Goal: Task Accomplishment & Management: Manage account settings

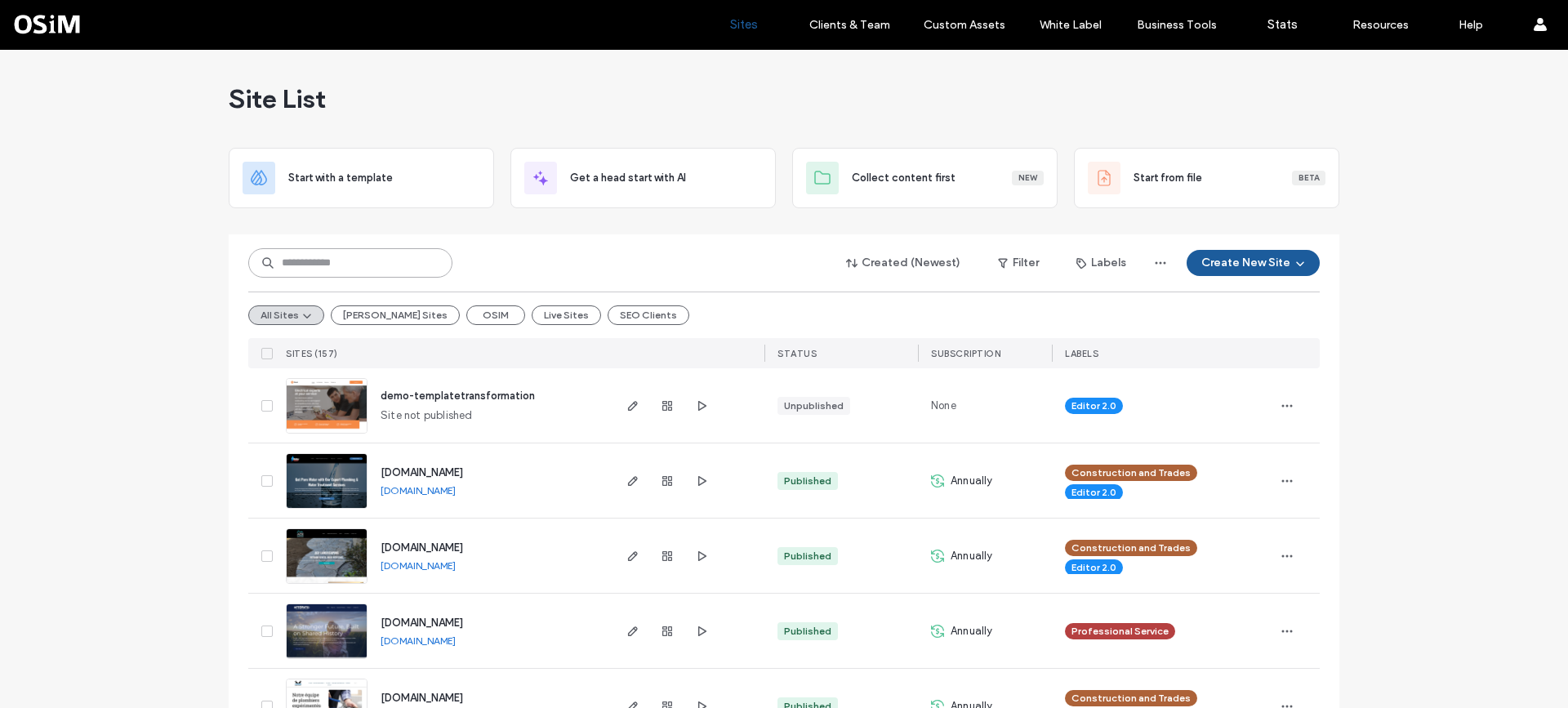
click at [364, 267] on input at bounding box center [350, 263] width 204 height 29
type input "****"
drag, startPoint x: 364, startPoint y: 267, endPoint x: 272, endPoint y: 267, distance: 92.0
click at [272, 267] on input "****" at bounding box center [350, 263] width 204 height 29
click at [466, 312] on button "OSIM" at bounding box center [495, 315] width 58 height 19
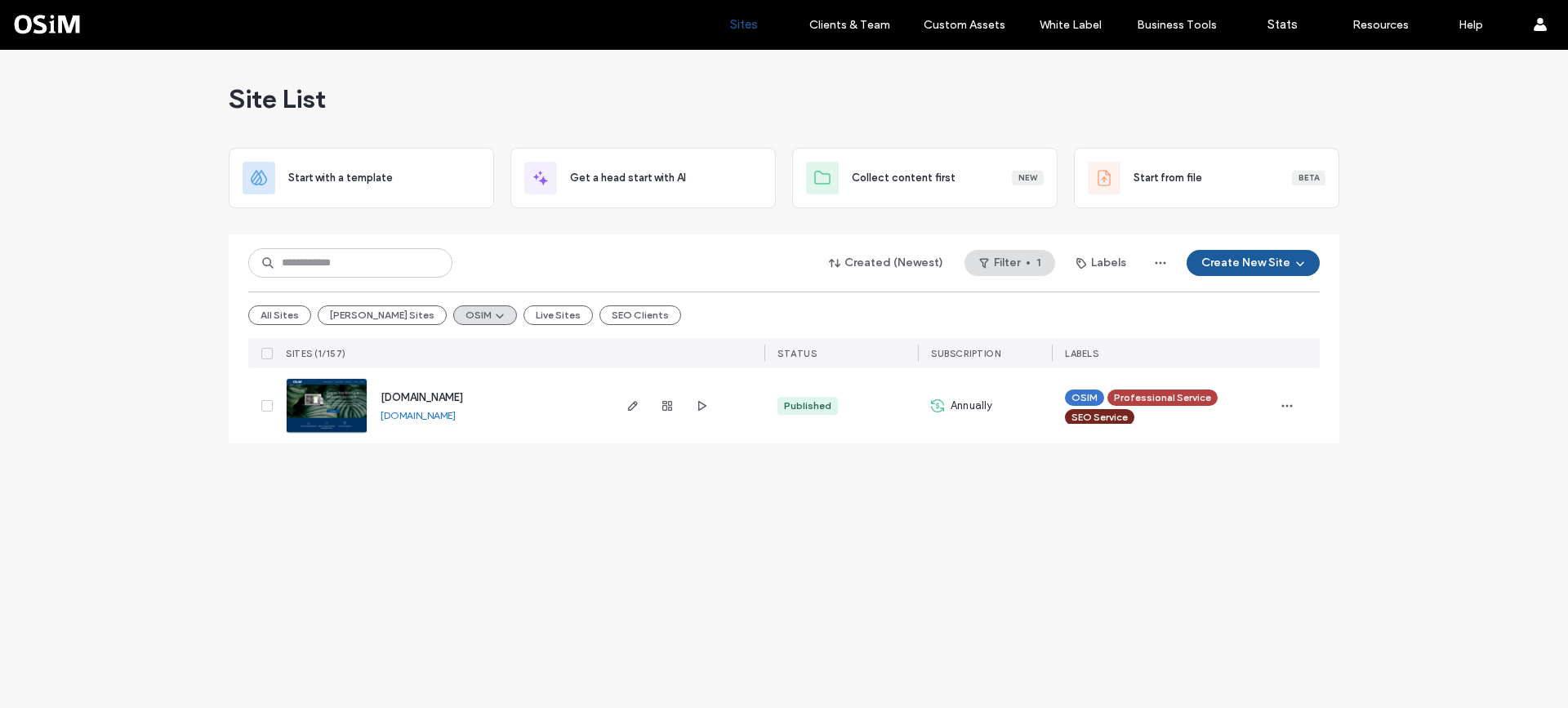
click at [868, 296] on div "All Sites [PERSON_NAME] Sites OSIM Live Sites SEO Clients" at bounding box center [784, 315] width 1071 height 47
click at [269, 309] on button "All Sites" at bounding box center [279, 315] width 63 height 19
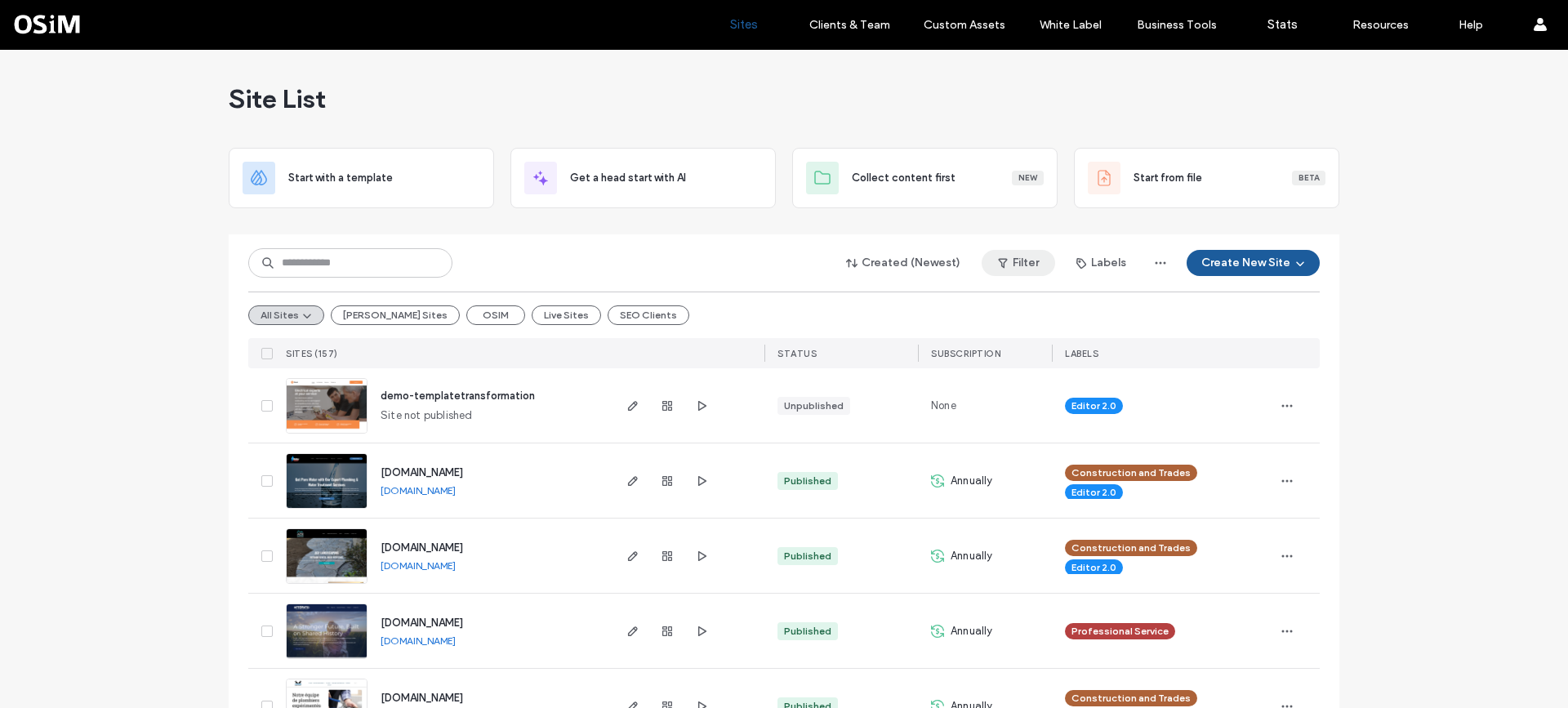
click at [1043, 261] on button "Filter" at bounding box center [1018, 264] width 73 height 27
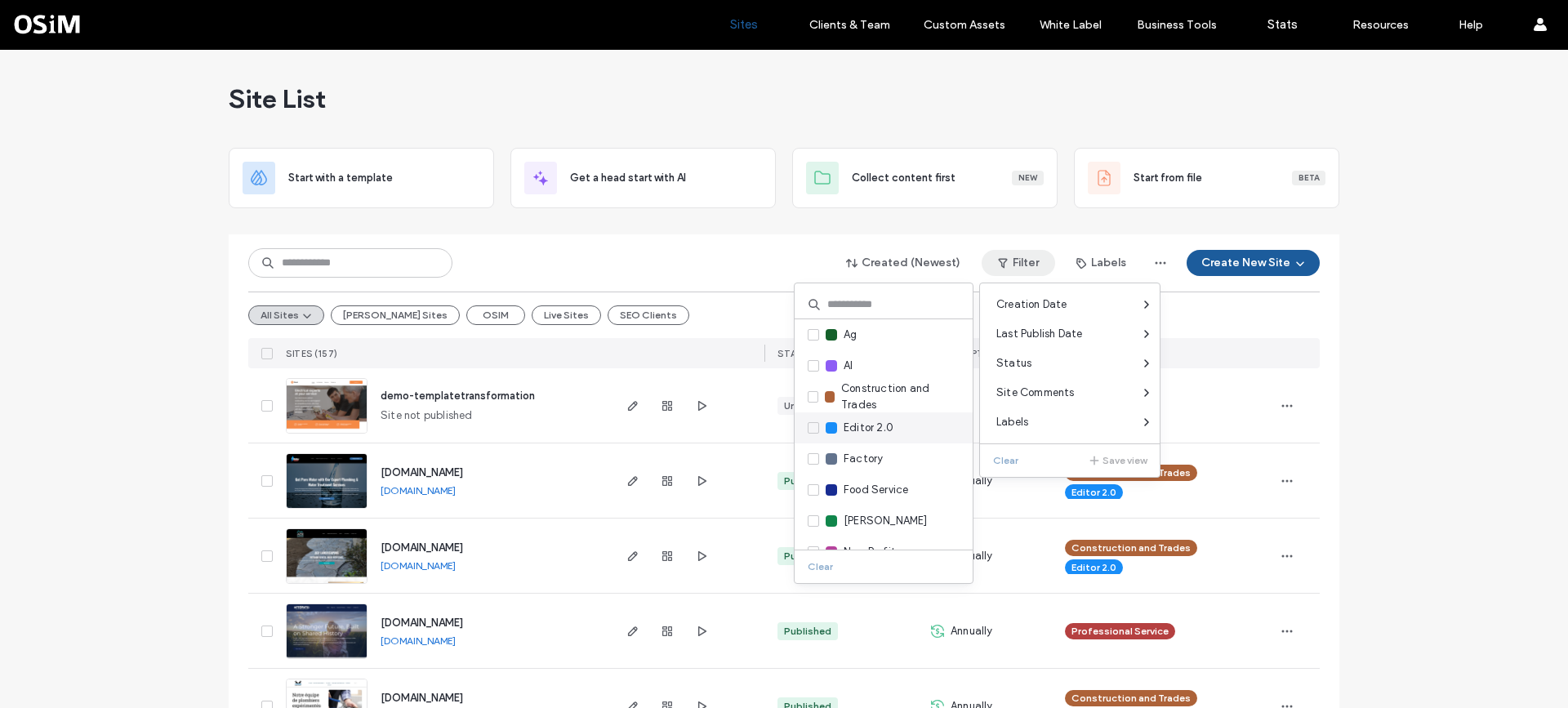
click at [815, 427] on icon at bounding box center [813, 428] width 6 height 5
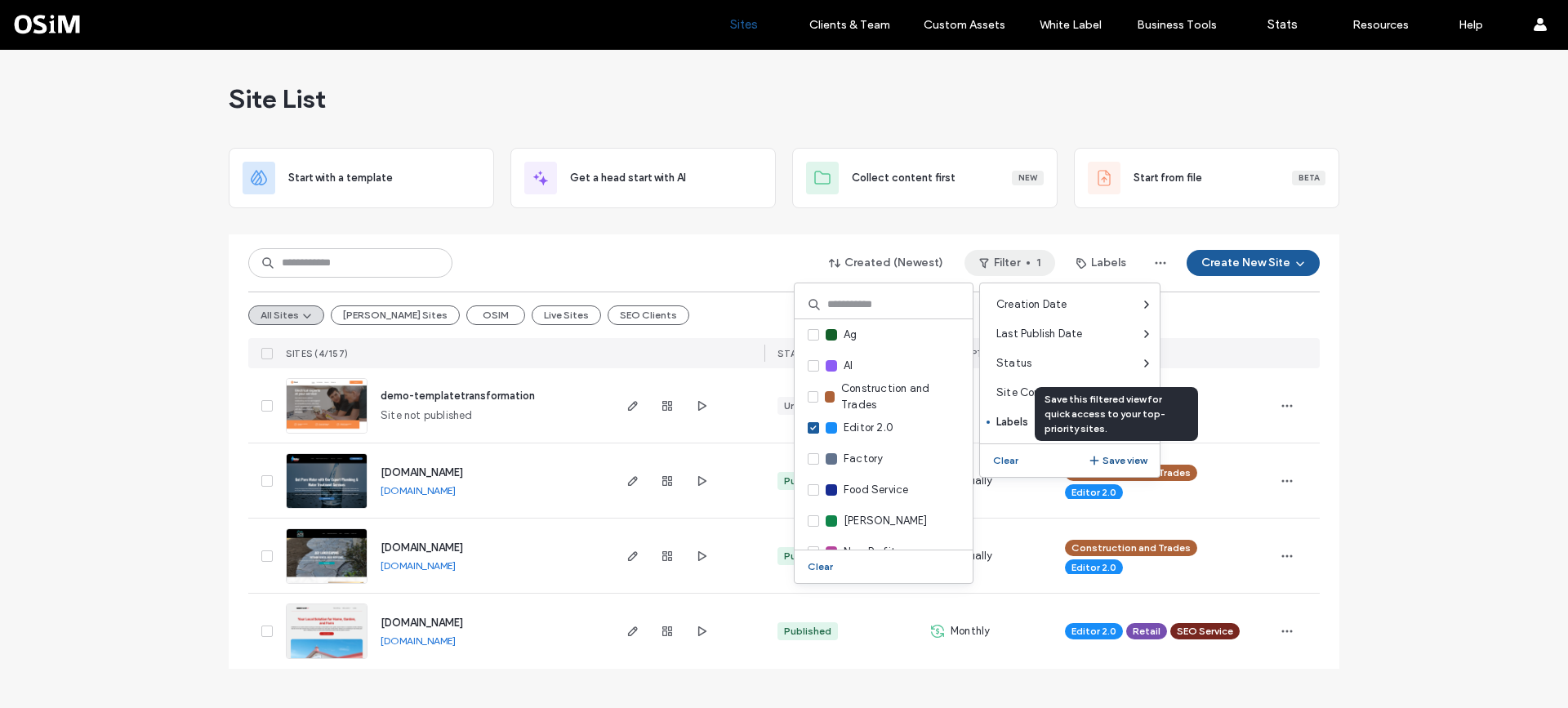
click at [1125, 459] on button "Save view" at bounding box center [1117, 461] width 58 height 19
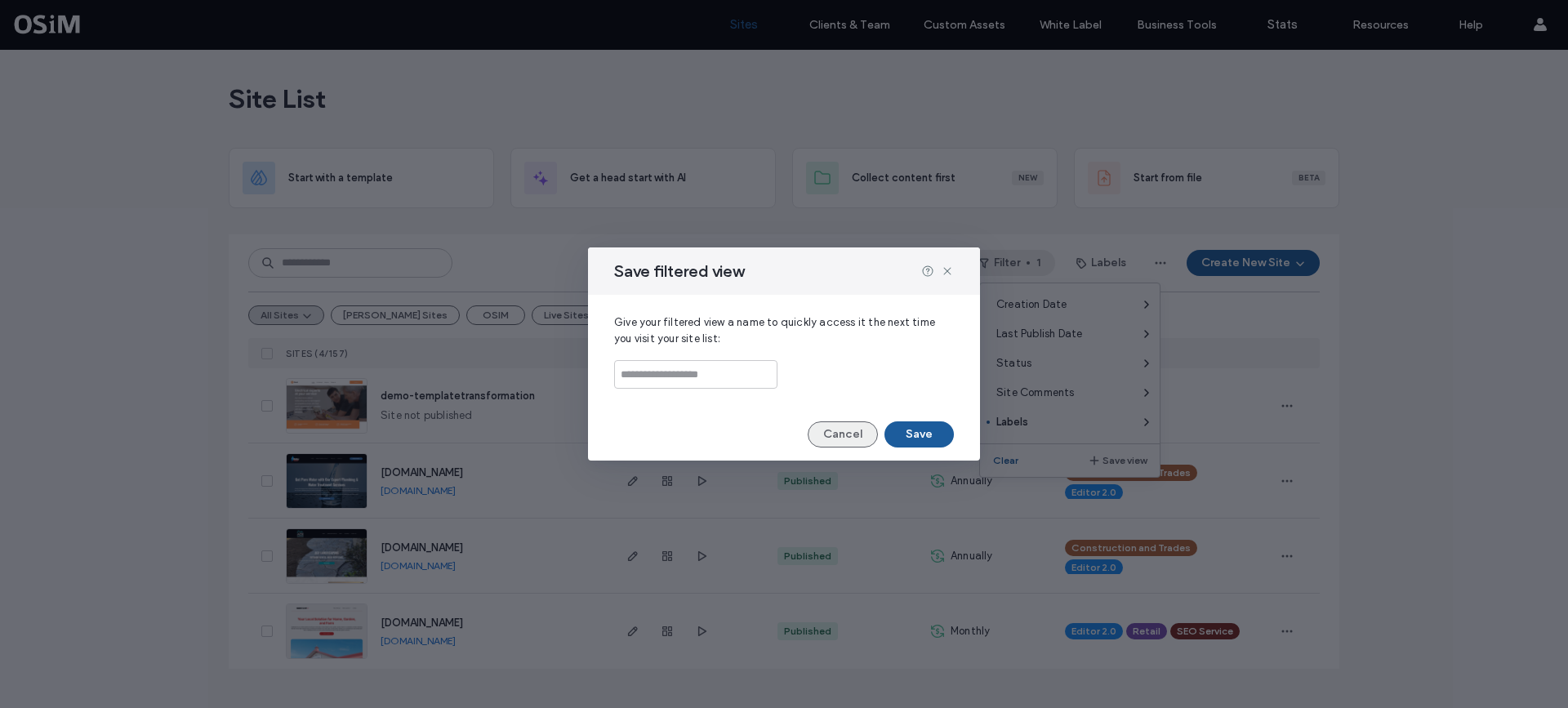
click at [860, 429] on button "Cancel" at bounding box center [842, 435] width 70 height 27
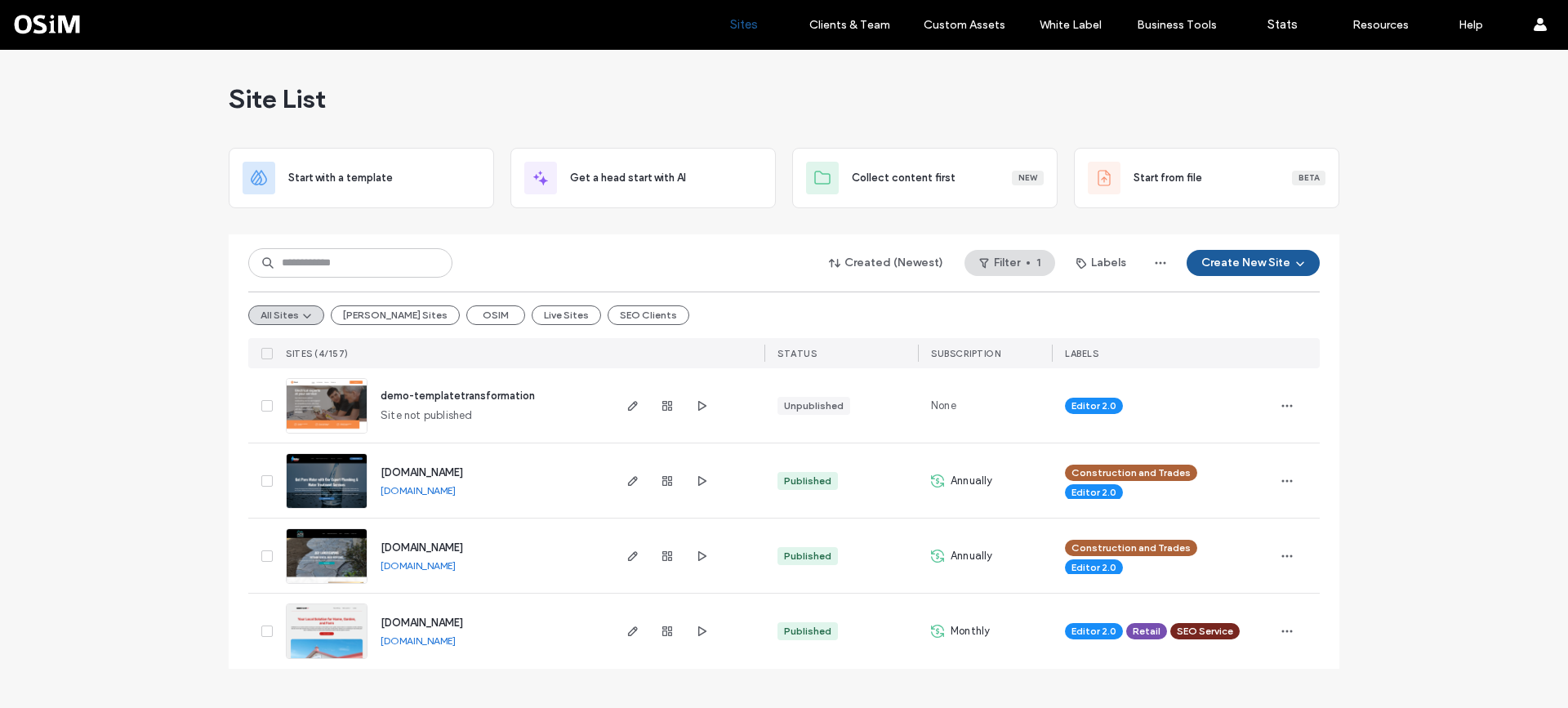
click at [722, 254] on div "Created (Newest) Filter 1 Labels Create New Site" at bounding box center [784, 263] width 1071 height 31
click at [532, 312] on button "Live Sites" at bounding box center [566, 315] width 69 height 19
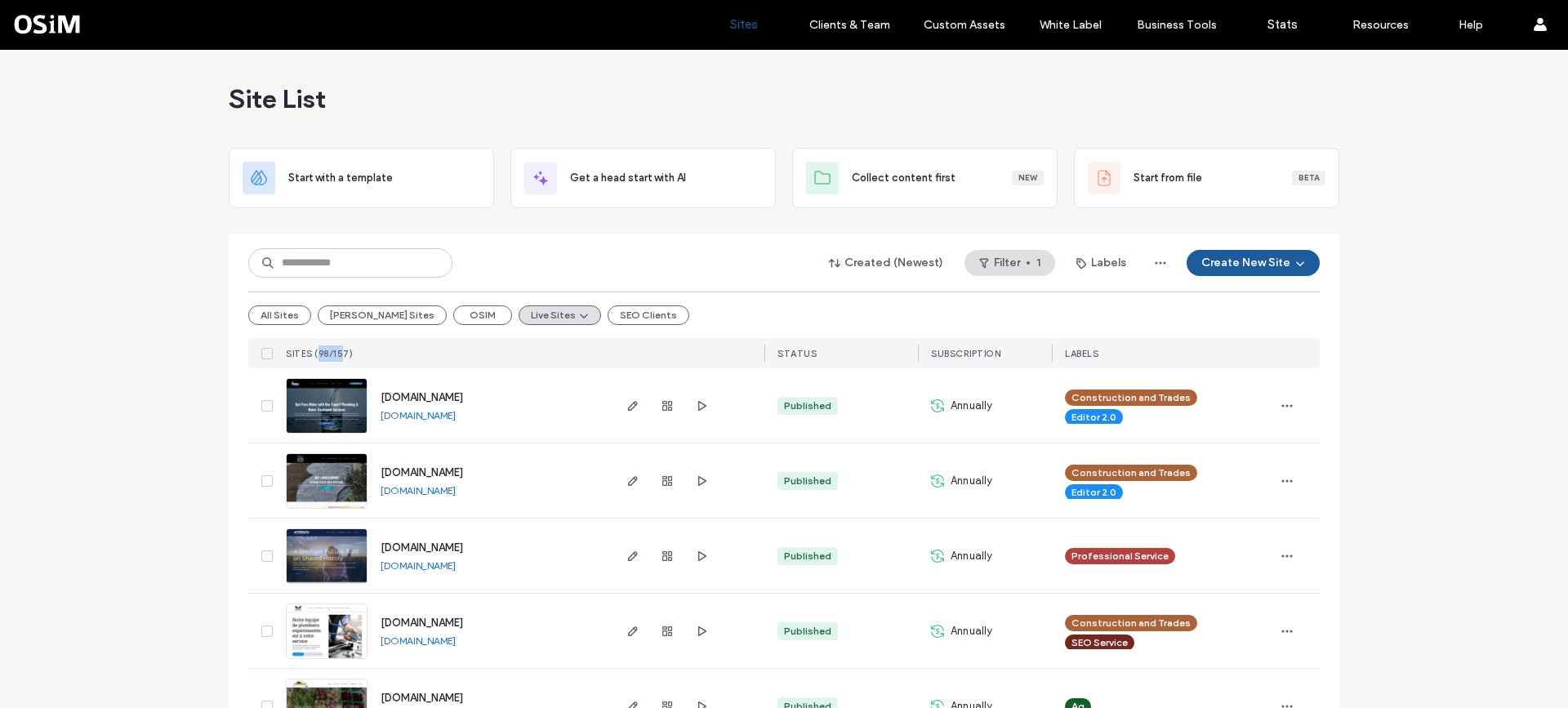
drag, startPoint x: 340, startPoint y: 354, endPoint x: 312, endPoint y: 354, distance: 28.0
click at [312, 354] on span "SITES (98/157)" at bounding box center [319, 353] width 67 height 12
click at [346, 356] on span "SITES (98/157)" at bounding box center [319, 353] width 67 height 12
drag, startPoint x: 343, startPoint y: 350, endPoint x: 314, endPoint y: 350, distance: 29.0
click at [314, 350] on span "SITES (98/157)" at bounding box center [319, 353] width 67 height 12
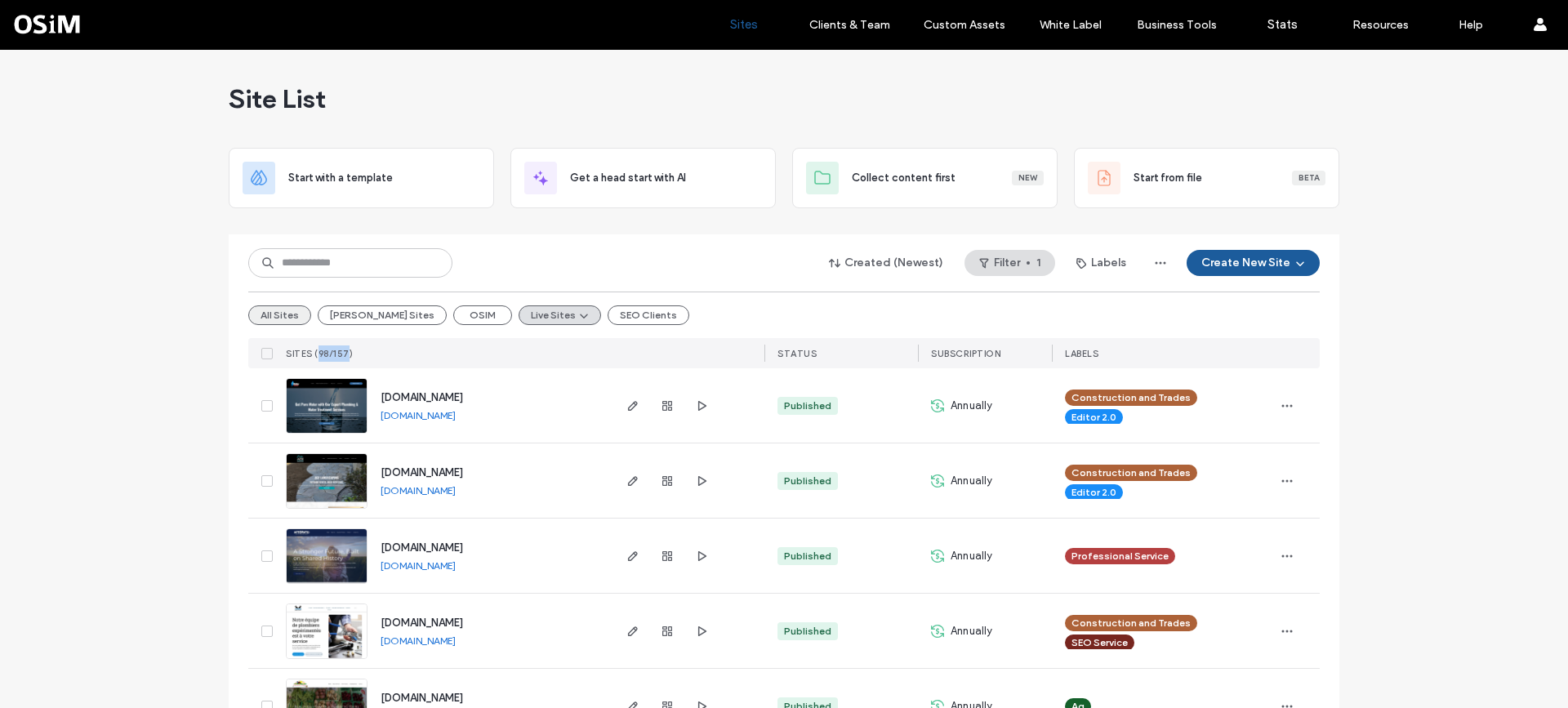
click at [271, 317] on button "All Sites" at bounding box center [279, 315] width 63 height 19
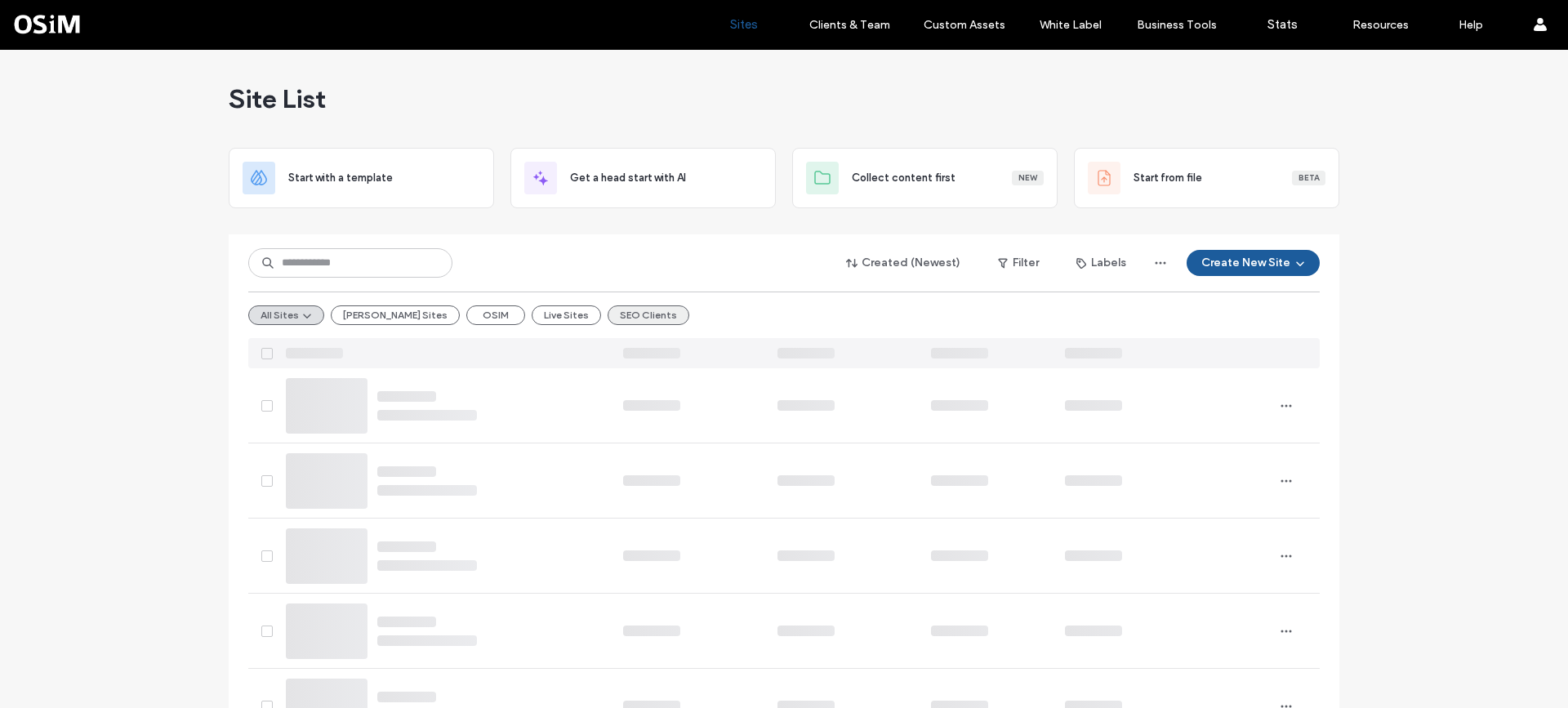
click at [608, 314] on button "SEO Clients" at bounding box center [648, 315] width 81 height 19
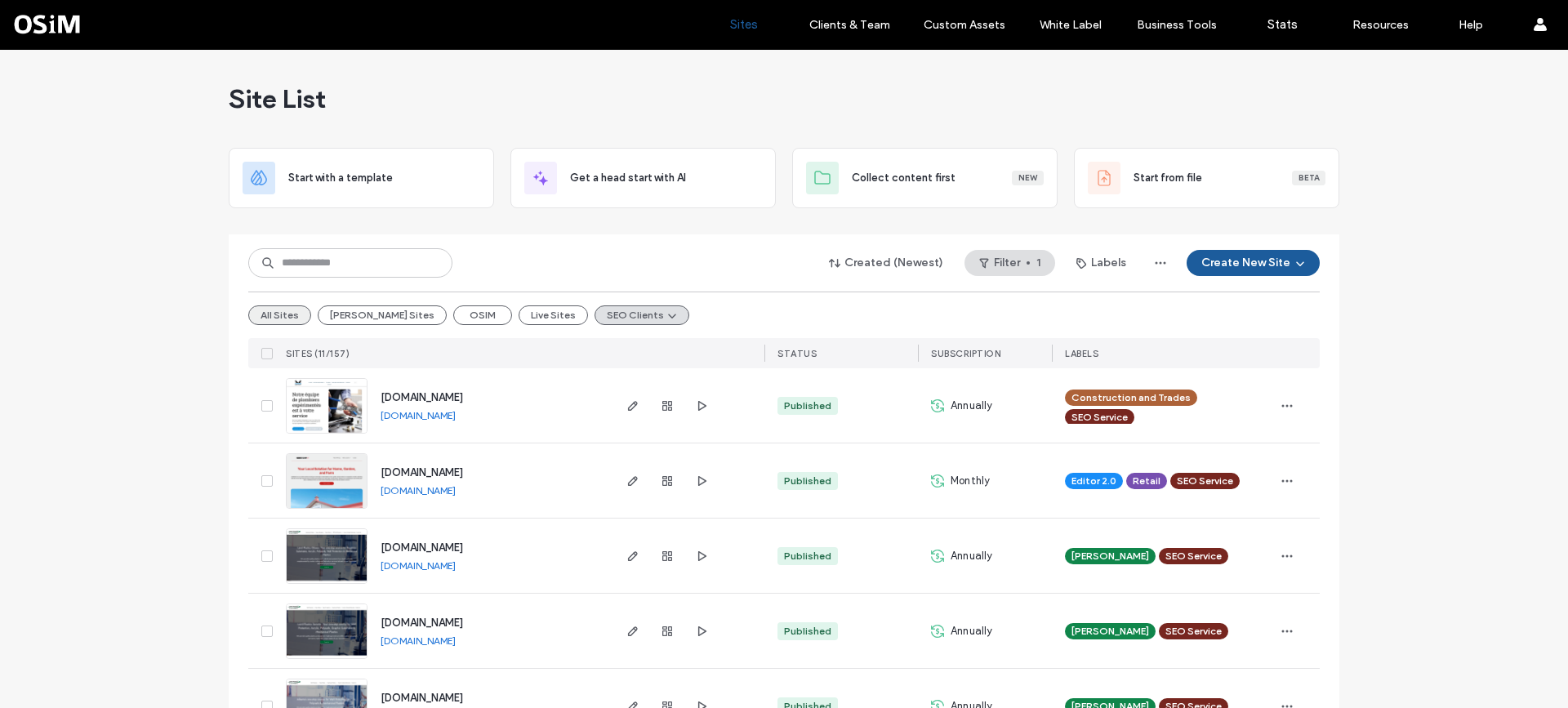
click at [272, 315] on button "All Sites" at bounding box center [279, 315] width 63 height 19
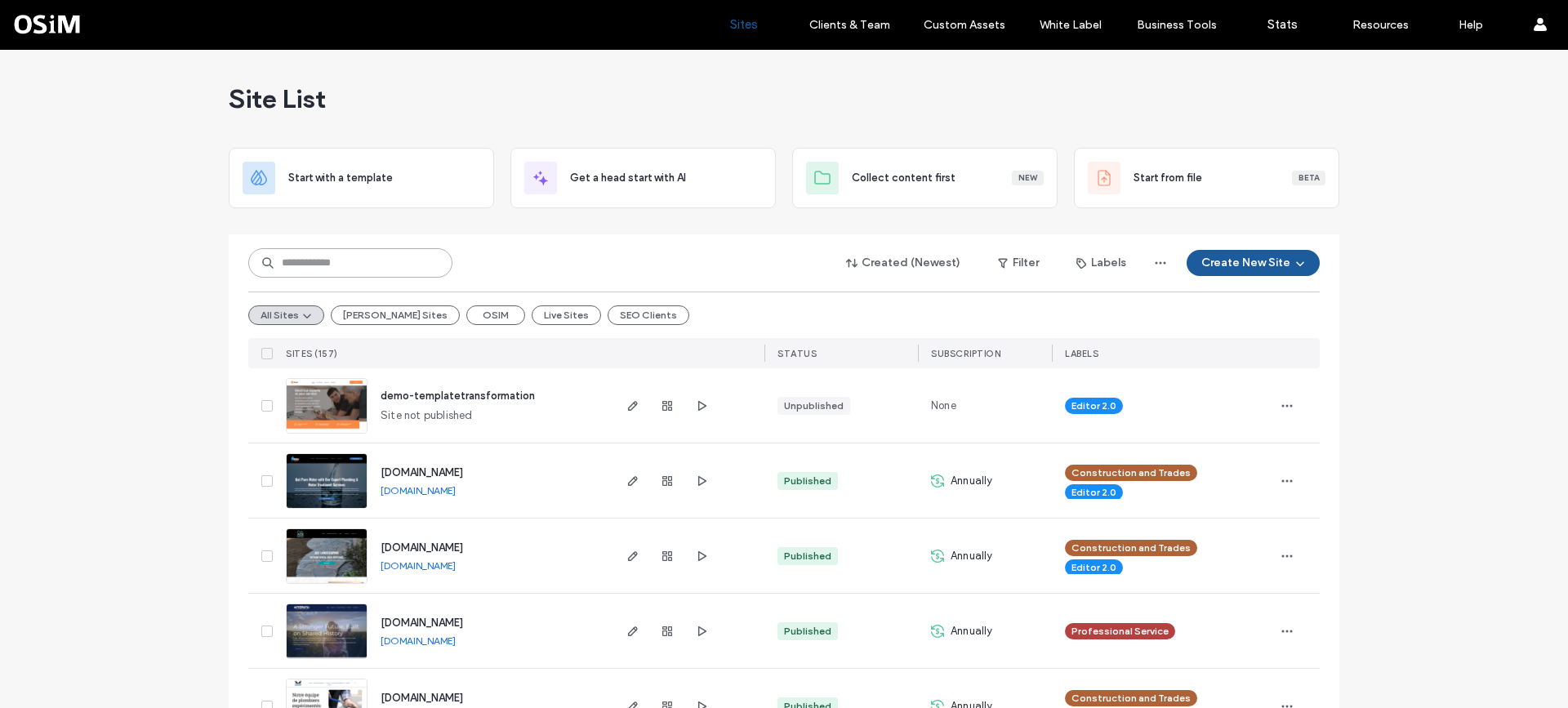
click at [356, 258] on input at bounding box center [350, 263] width 204 height 29
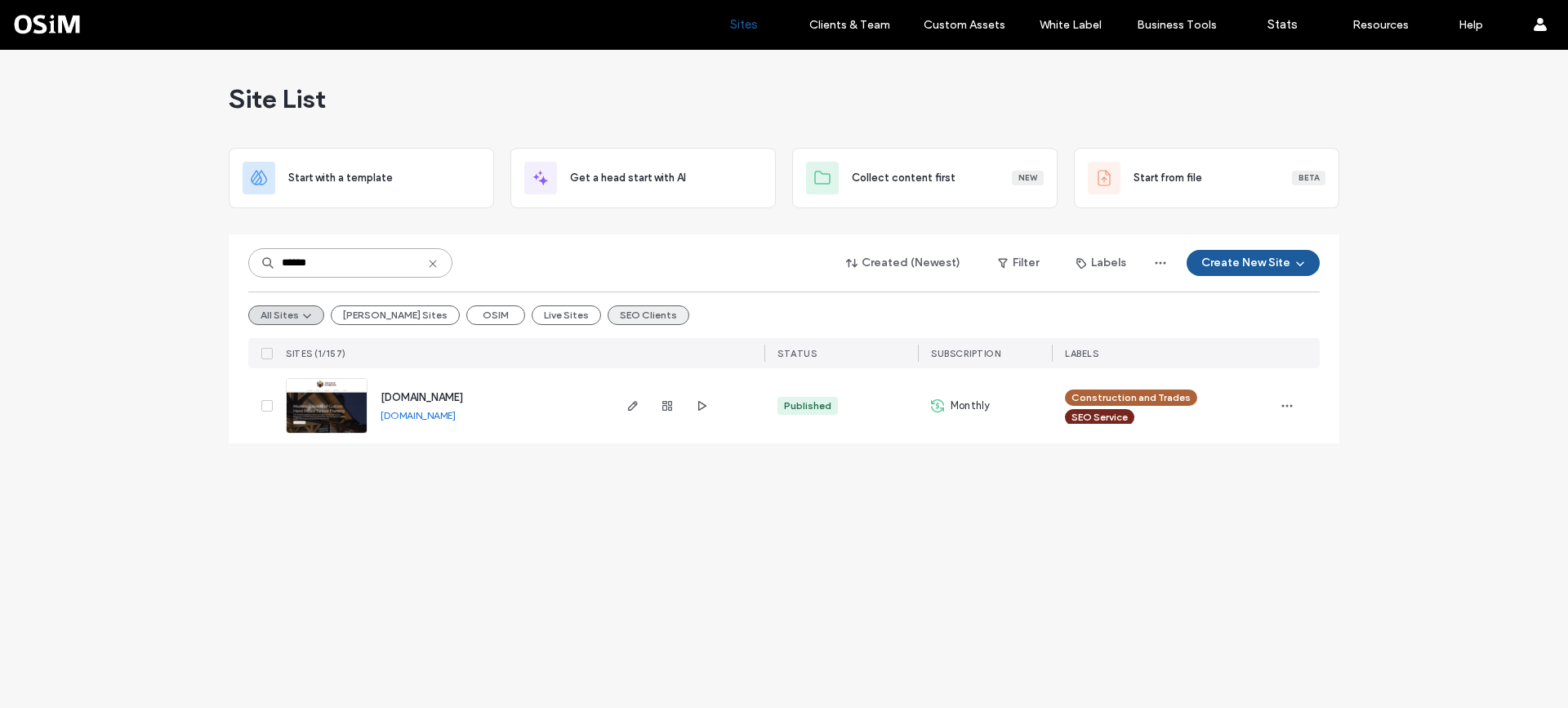
type input "******"
click at [608, 314] on button "SEO Clients" at bounding box center [648, 315] width 81 height 19
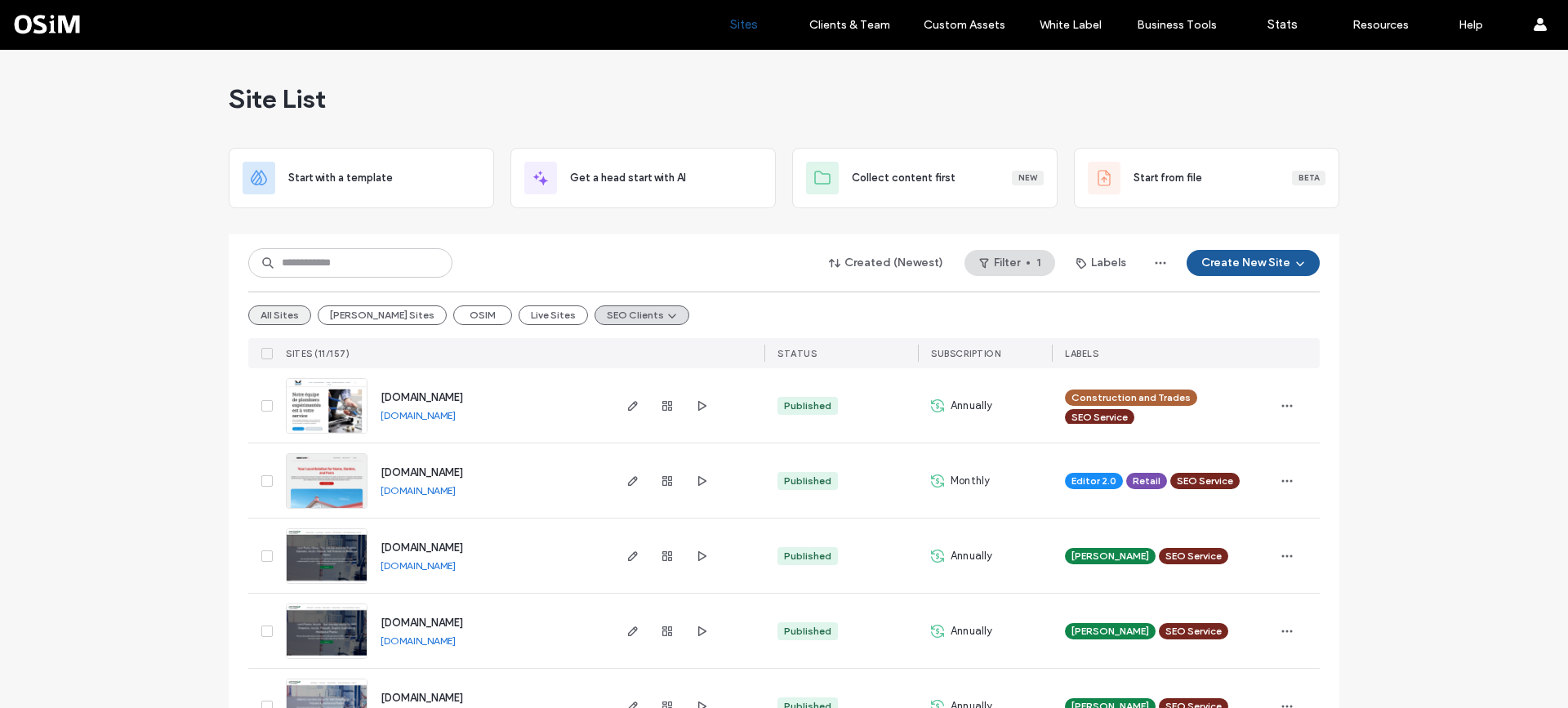
click at [272, 313] on button "All Sites" at bounding box center [279, 315] width 63 height 19
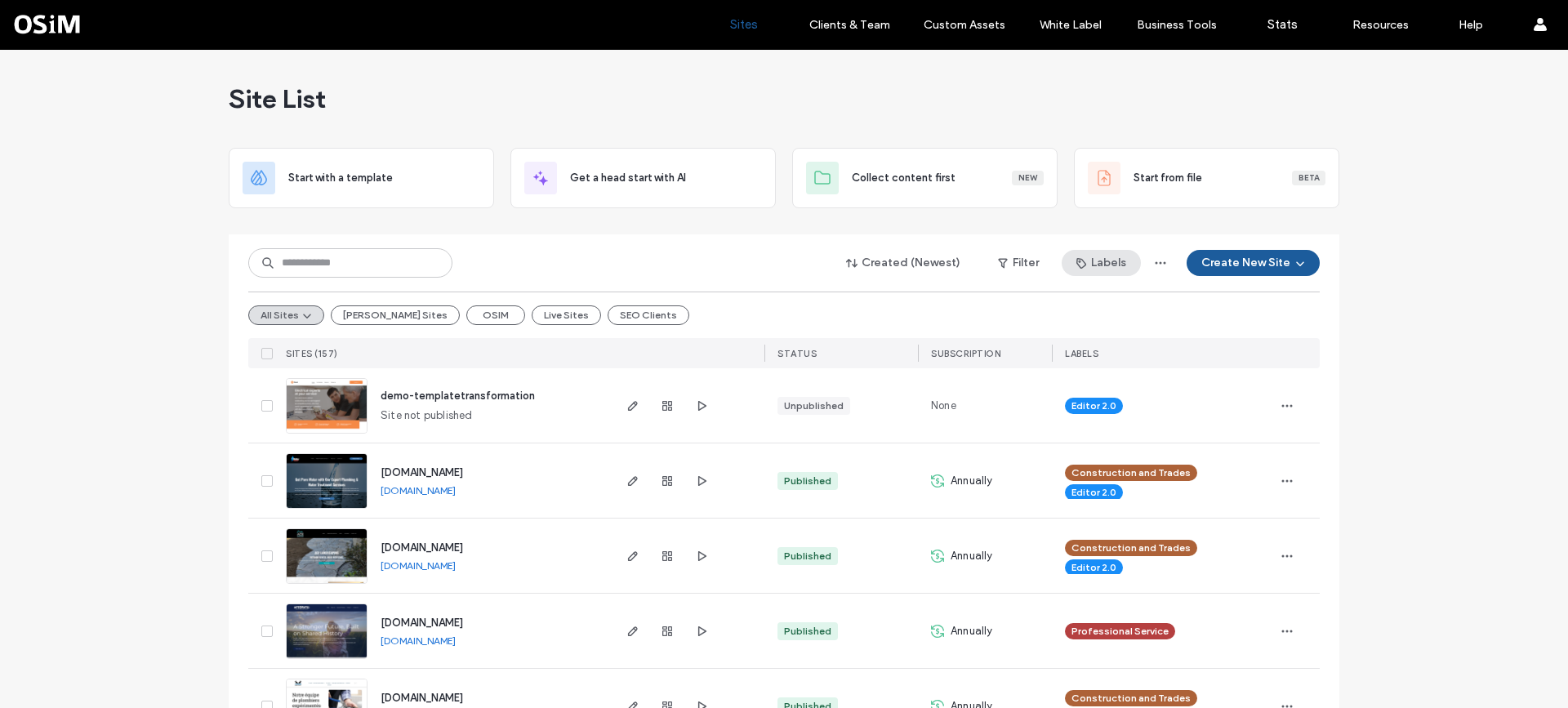
click at [1105, 260] on button "Labels" at bounding box center [1101, 264] width 80 height 27
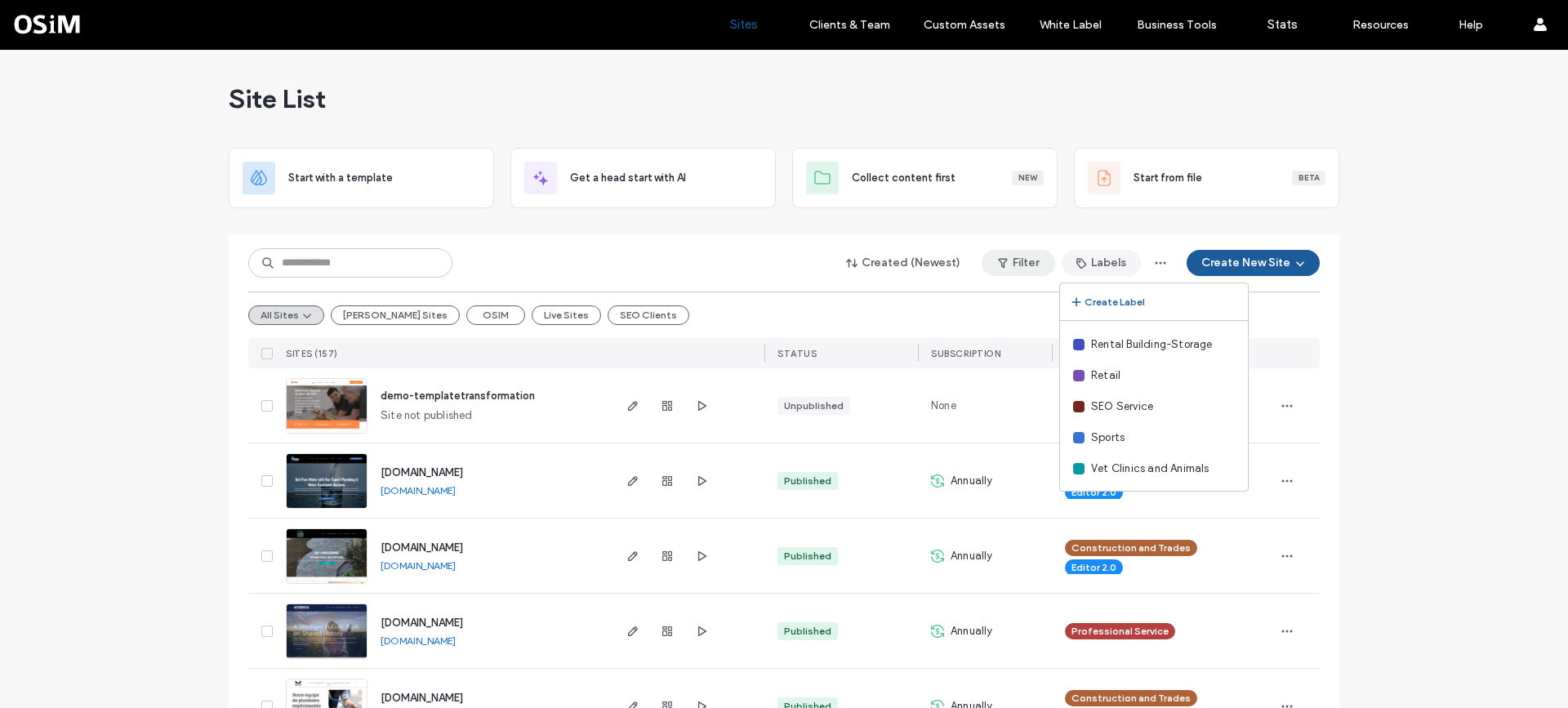
click at [1025, 260] on button "Filter" at bounding box center [1018, 264] width 73 height 27
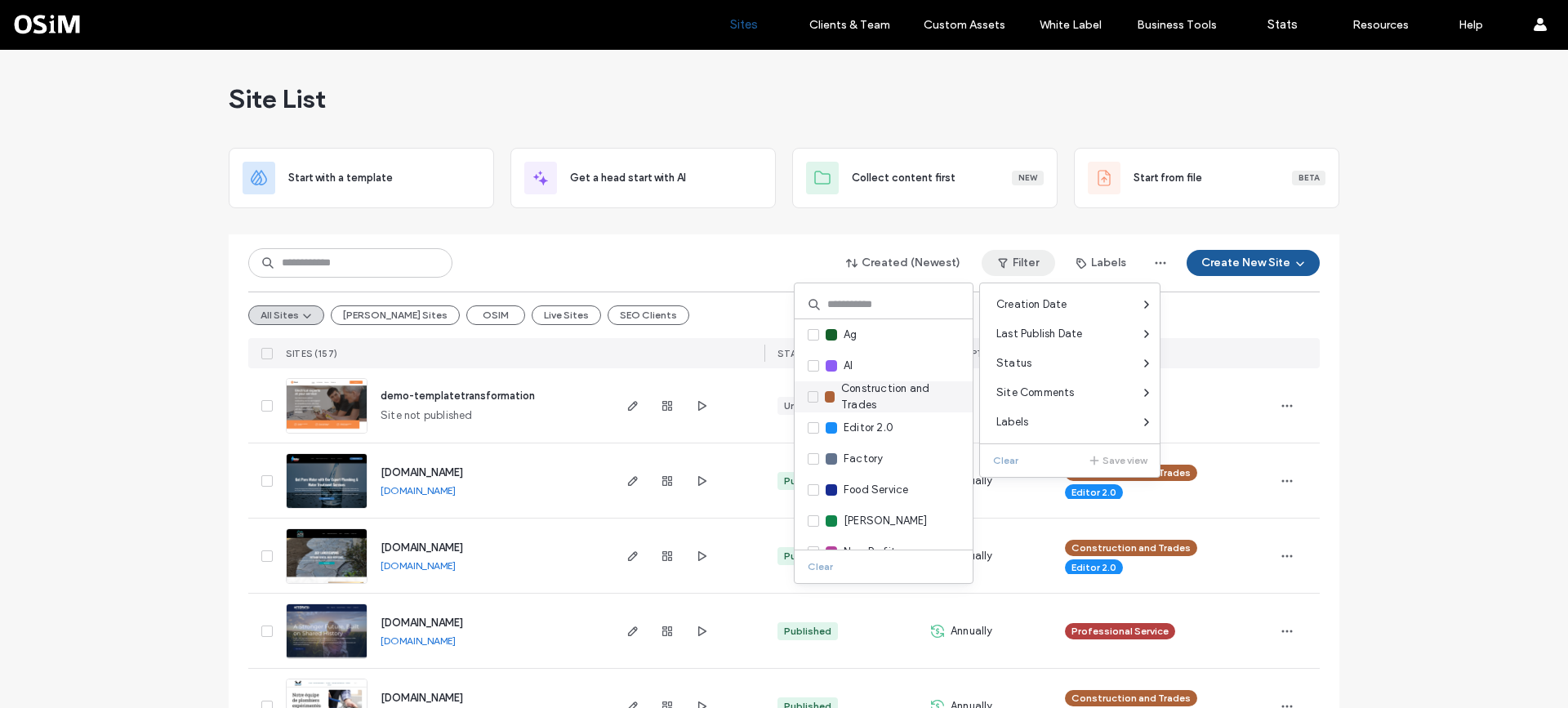
click at [814, 399] on icon at bounding box center [812, 397] width 6 height 5
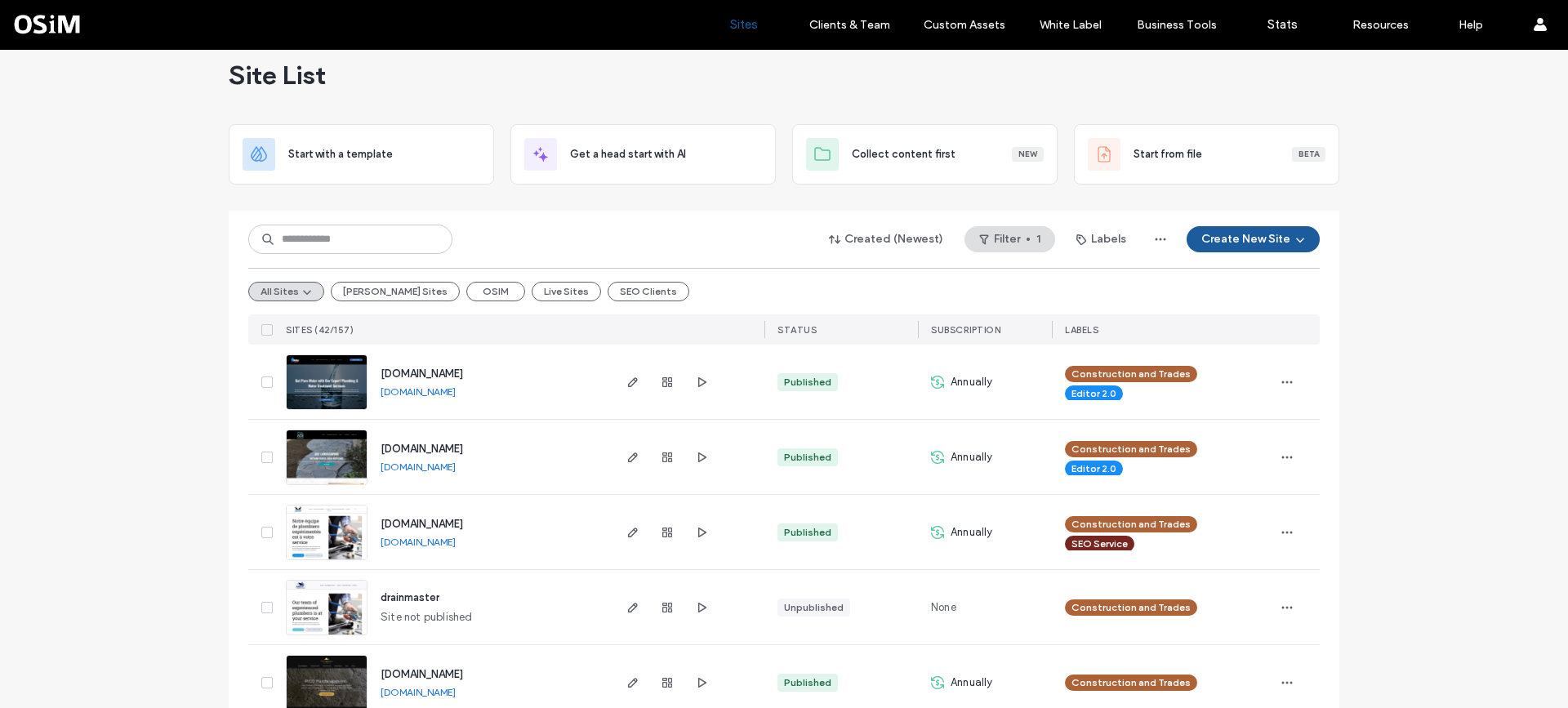
scroll to position [0, 0]
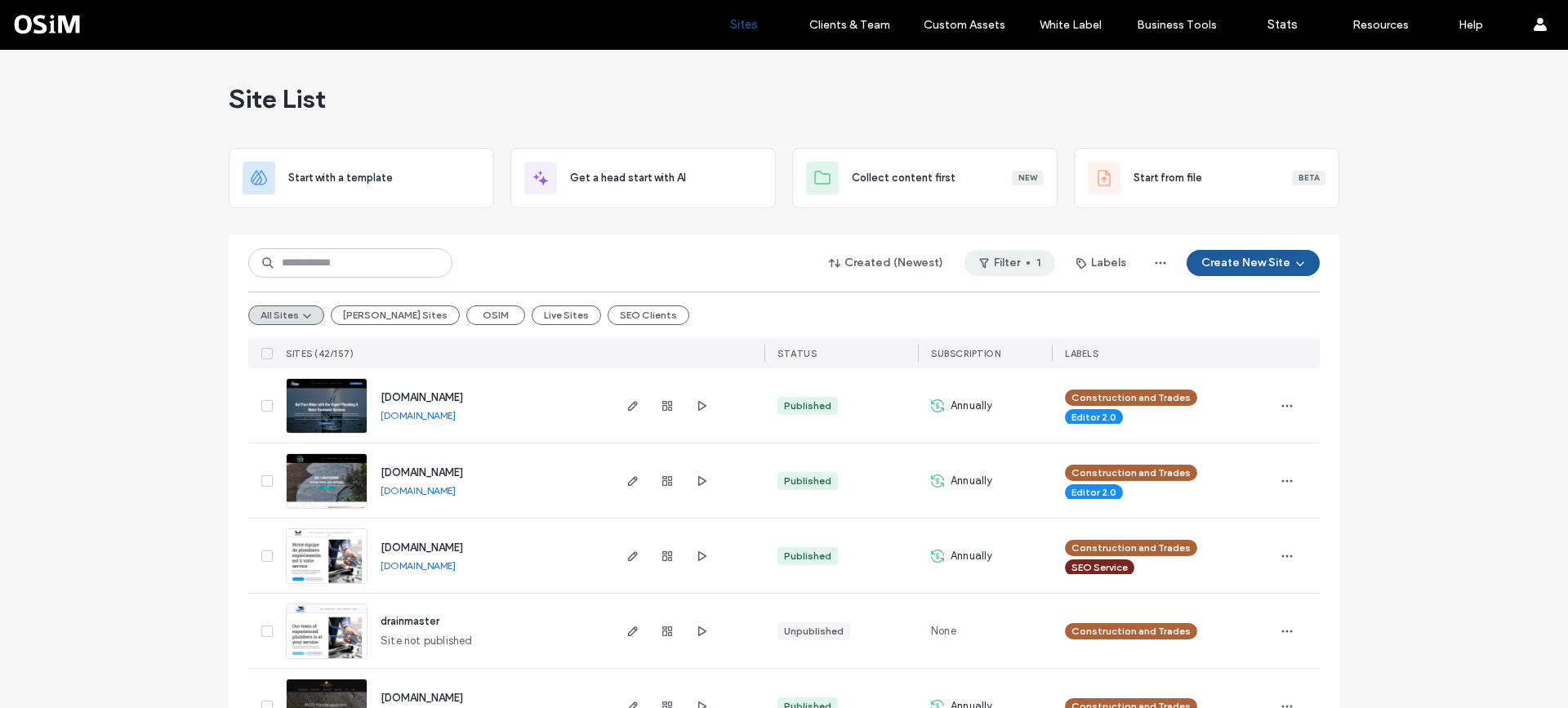
click at [991, 259] on button "Filter 1" at bounding box center [1009, 264] width 90 height 27
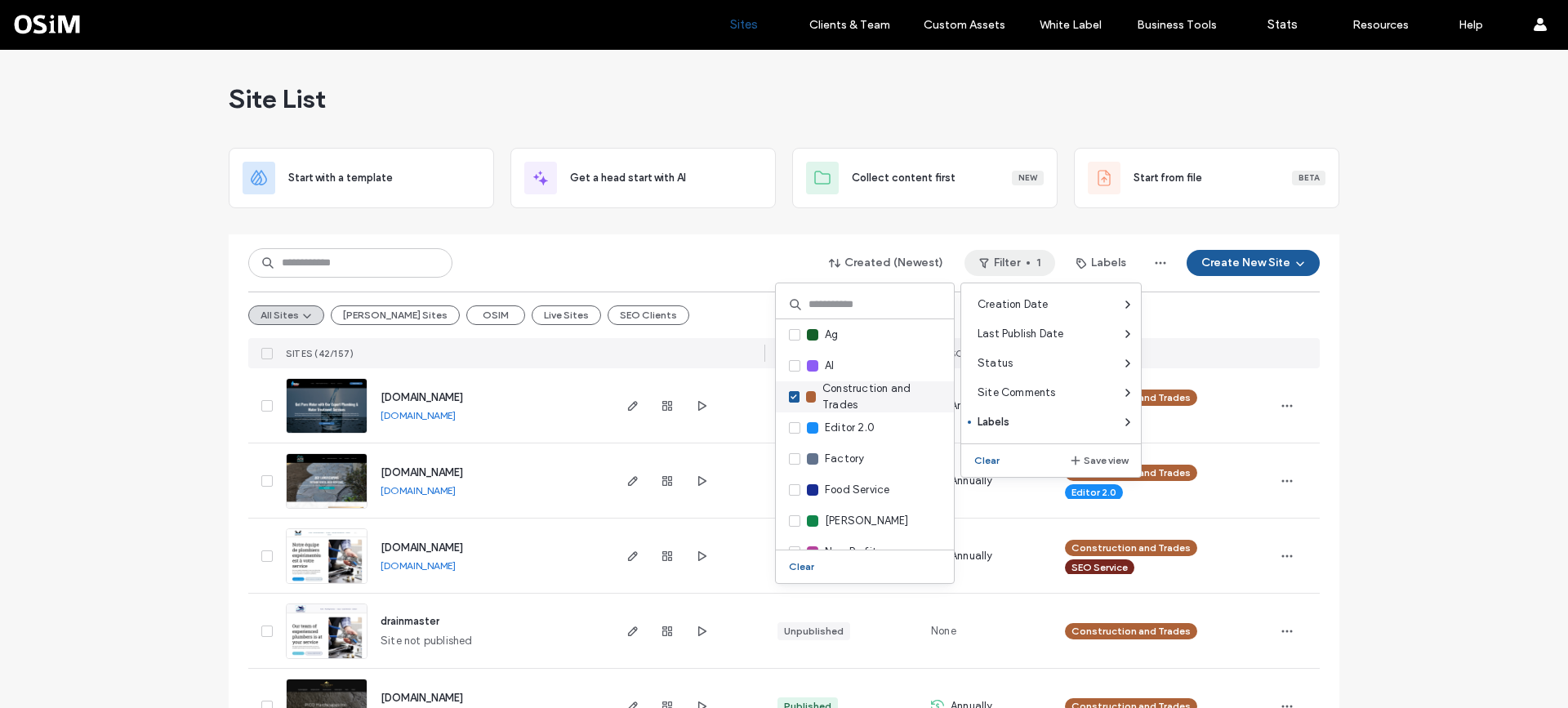
click at [795, 399] on icon at bounding box center [793, 397] width 6 height 5
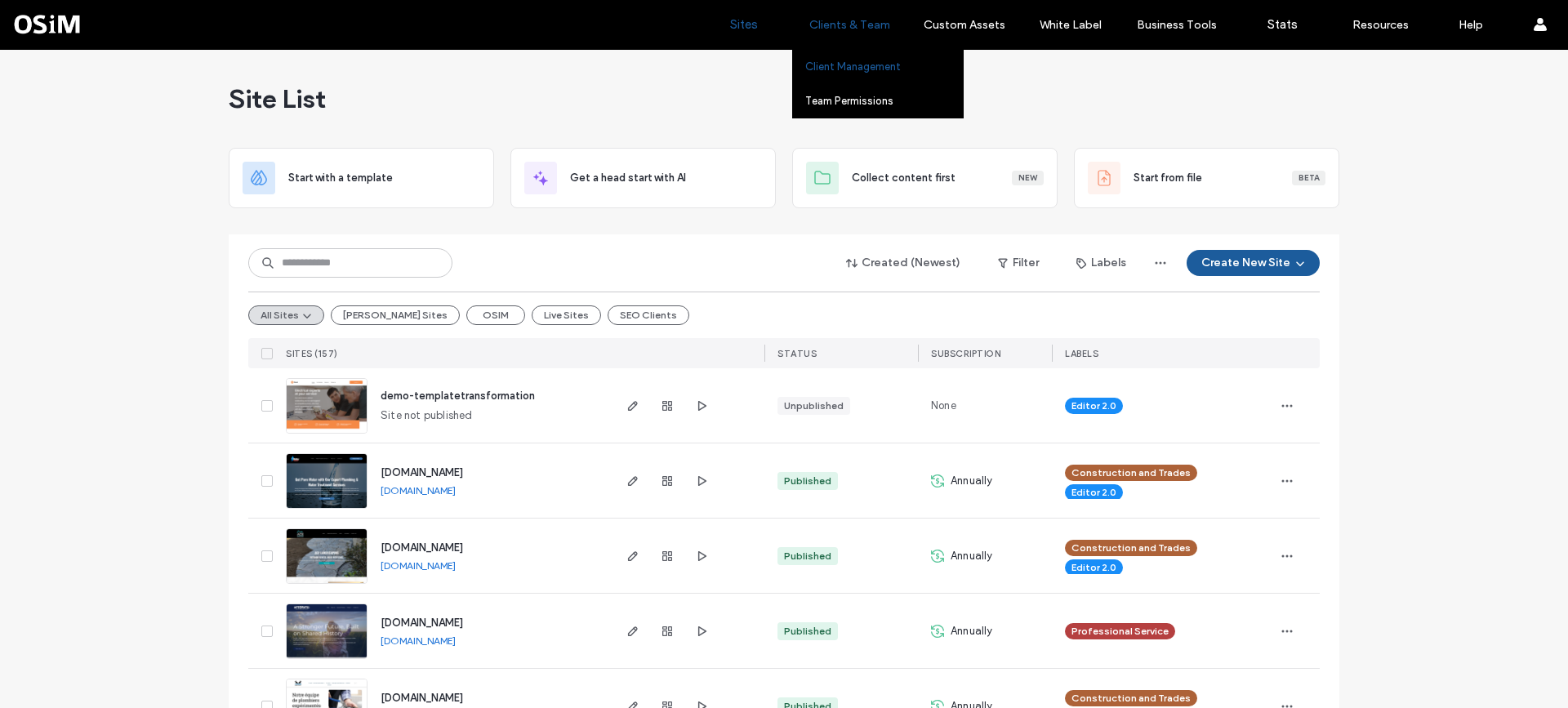
click at [846, 59] on link "Client Management" at bounding box center [883, 66] width 157 height 34
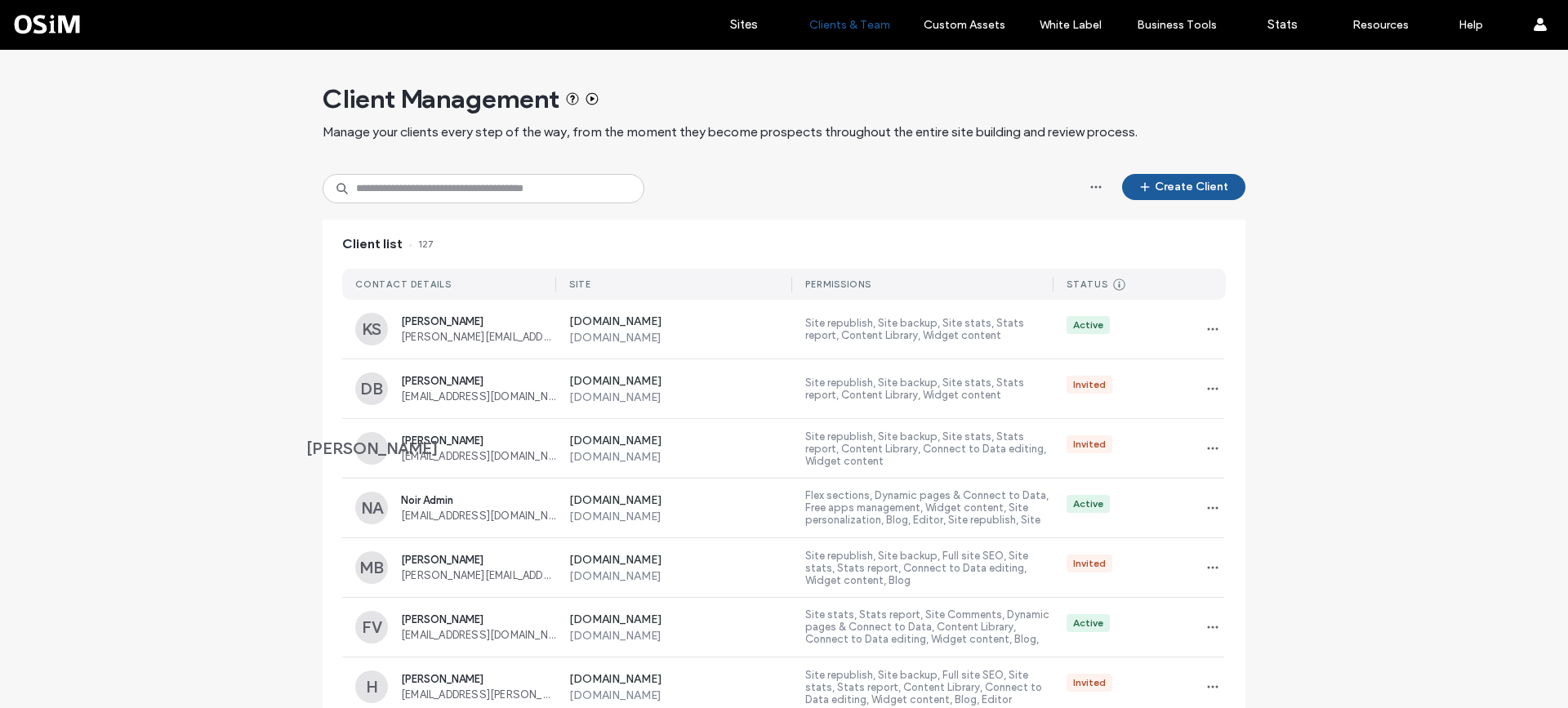
click at [591, 99] on use at bounding box center [593, 99] width 12 height 12
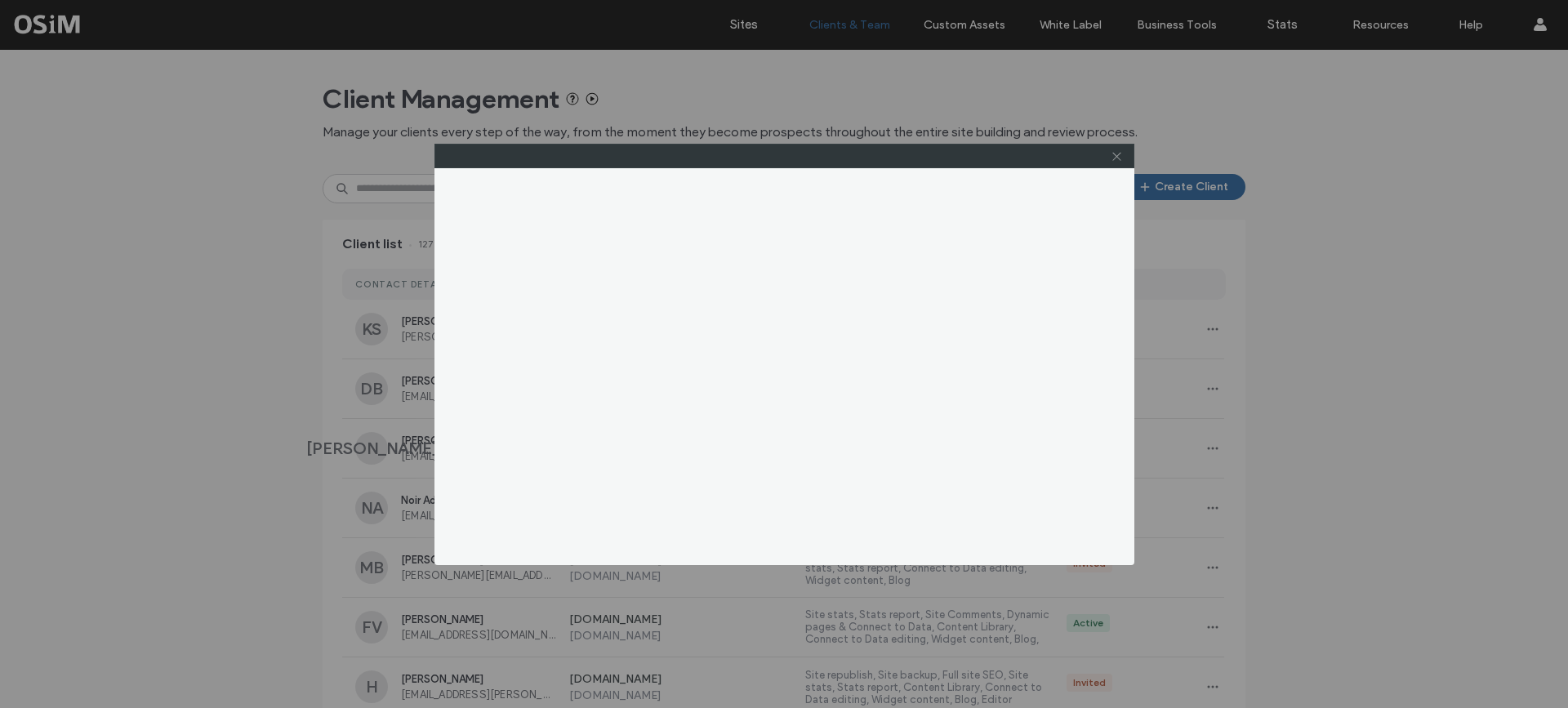
click at [1119, 147] on span at bounding box center [1117, 157] width 12 height 25
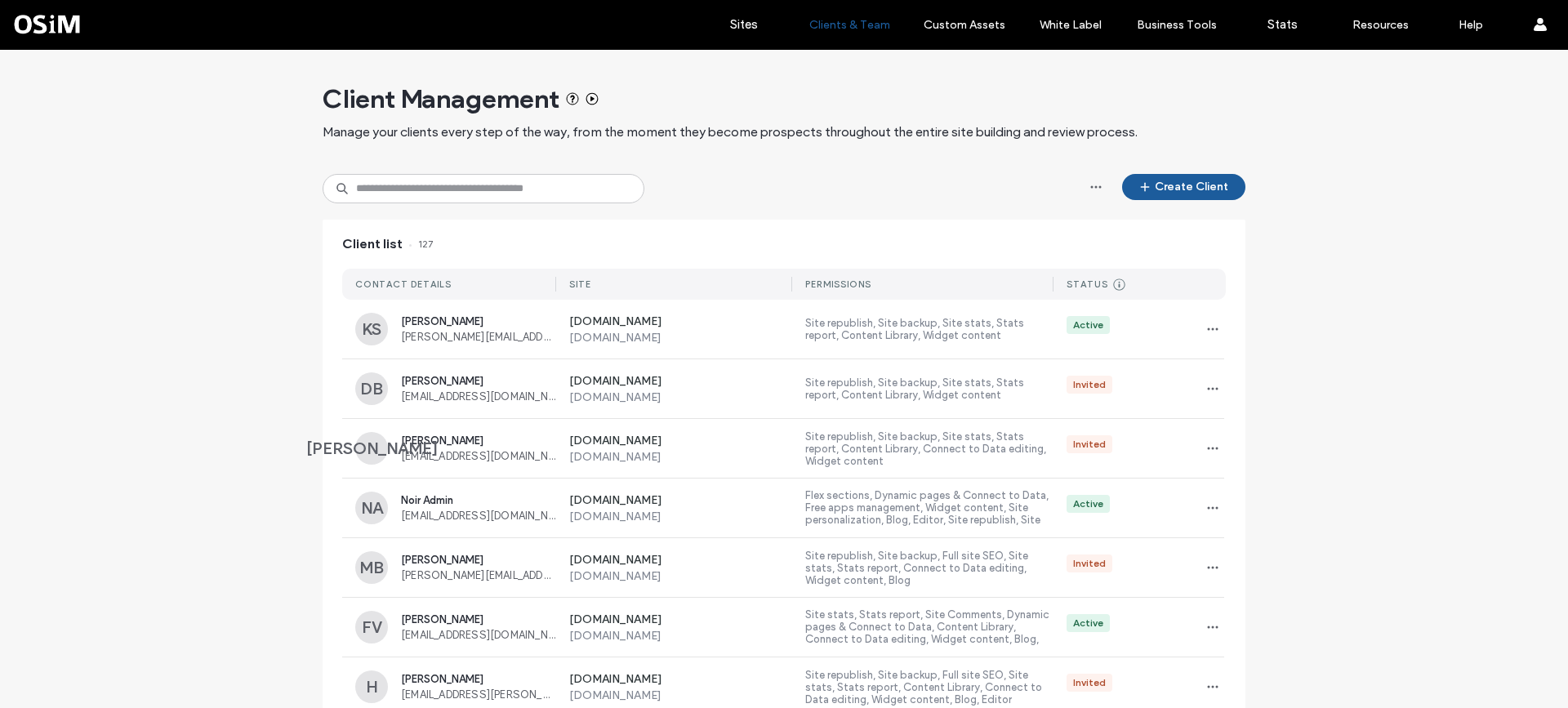
click at [944, 193] on div "Create Client" at bounding box center [784, 189] width 922 height 29
click at [432, 321] on span "[PERSON_NAME]" at bounding box center [478, 321] width 155 height 12
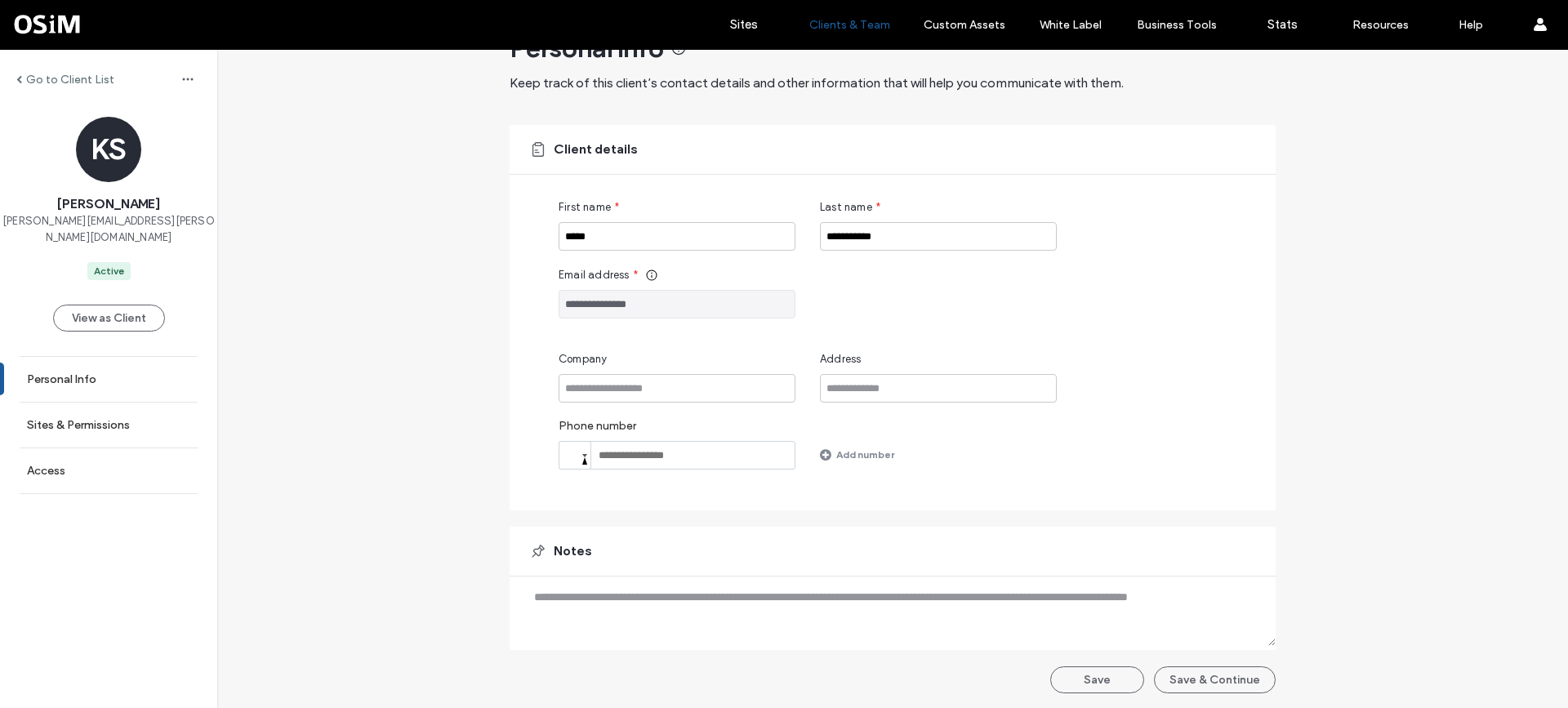
scroll to position [52, 0]
click at [94, 403] on link "Sites & Permissions" at bounding box center [109, 425] width 218 height 45
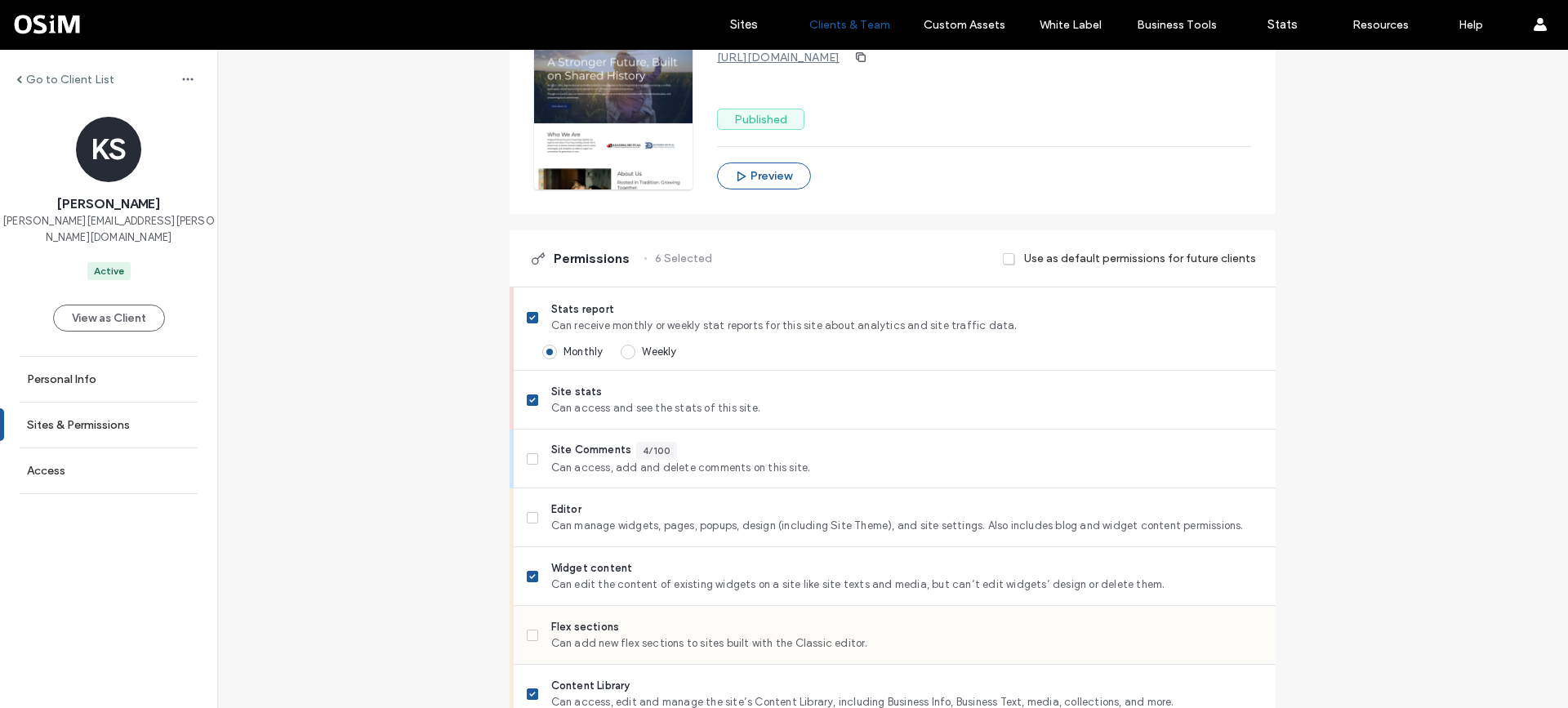
scroll to position [245, 0]
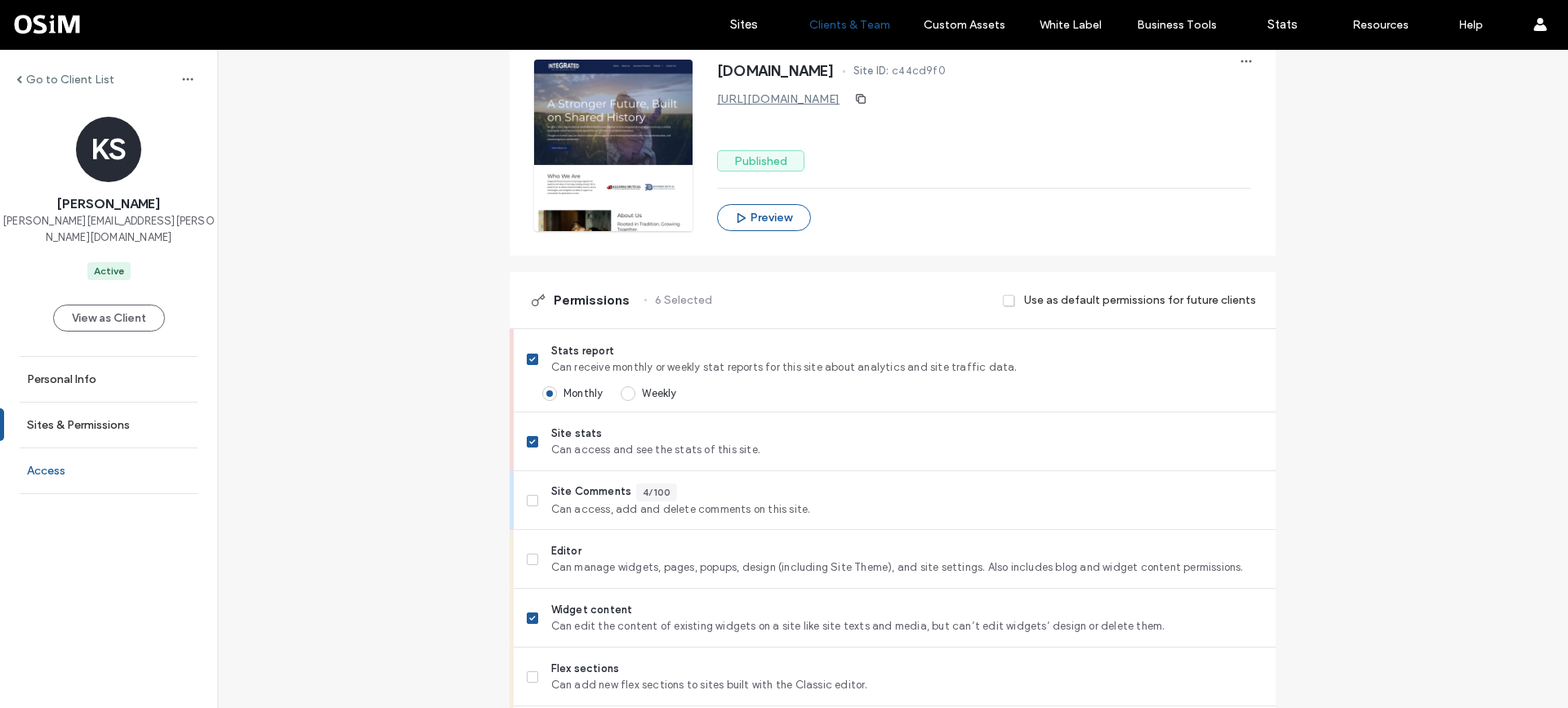
click at [77, 453] on link "Access" at bounding box center [109, 471] width 218 height 45
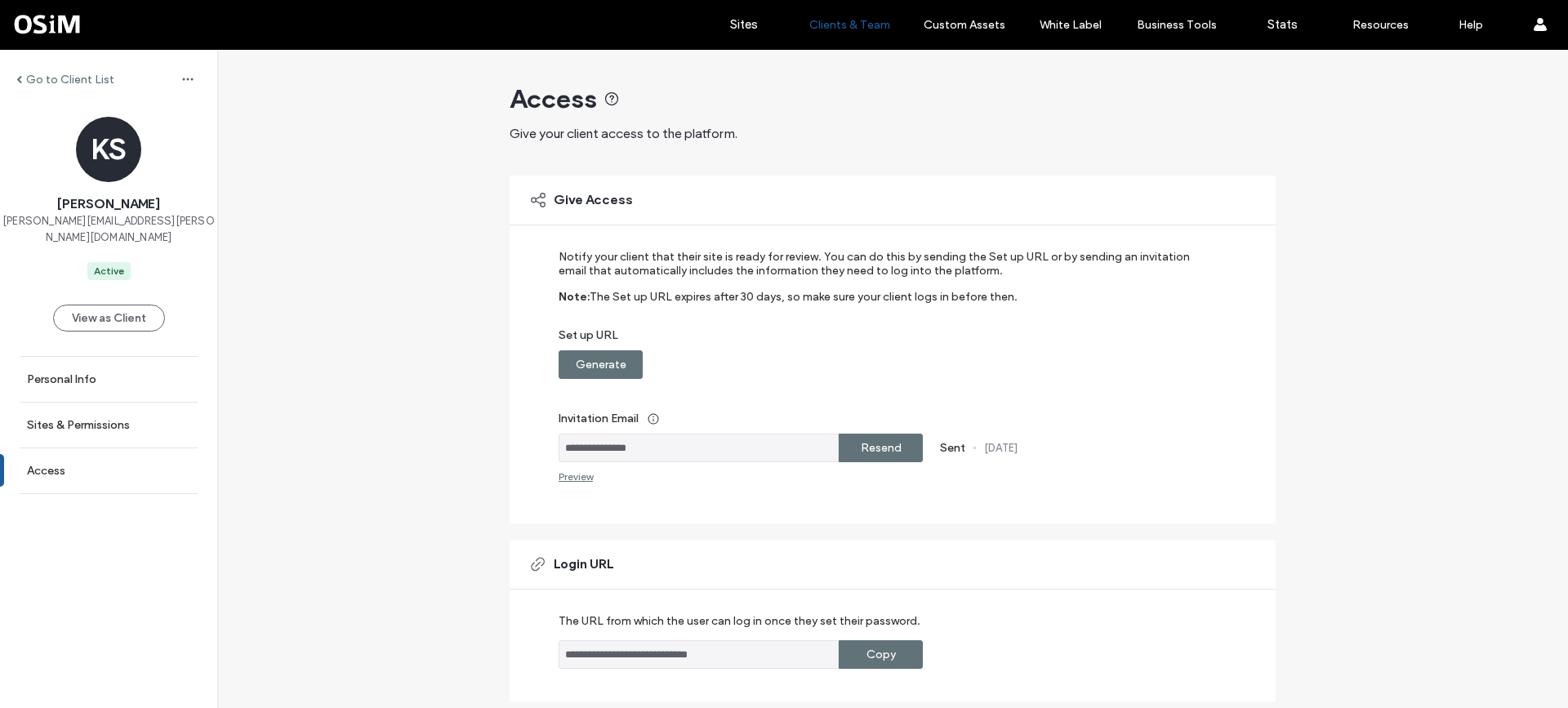
click at [574, 480] on div "Preview" at bounding box center [576, 477] width 34 height 12
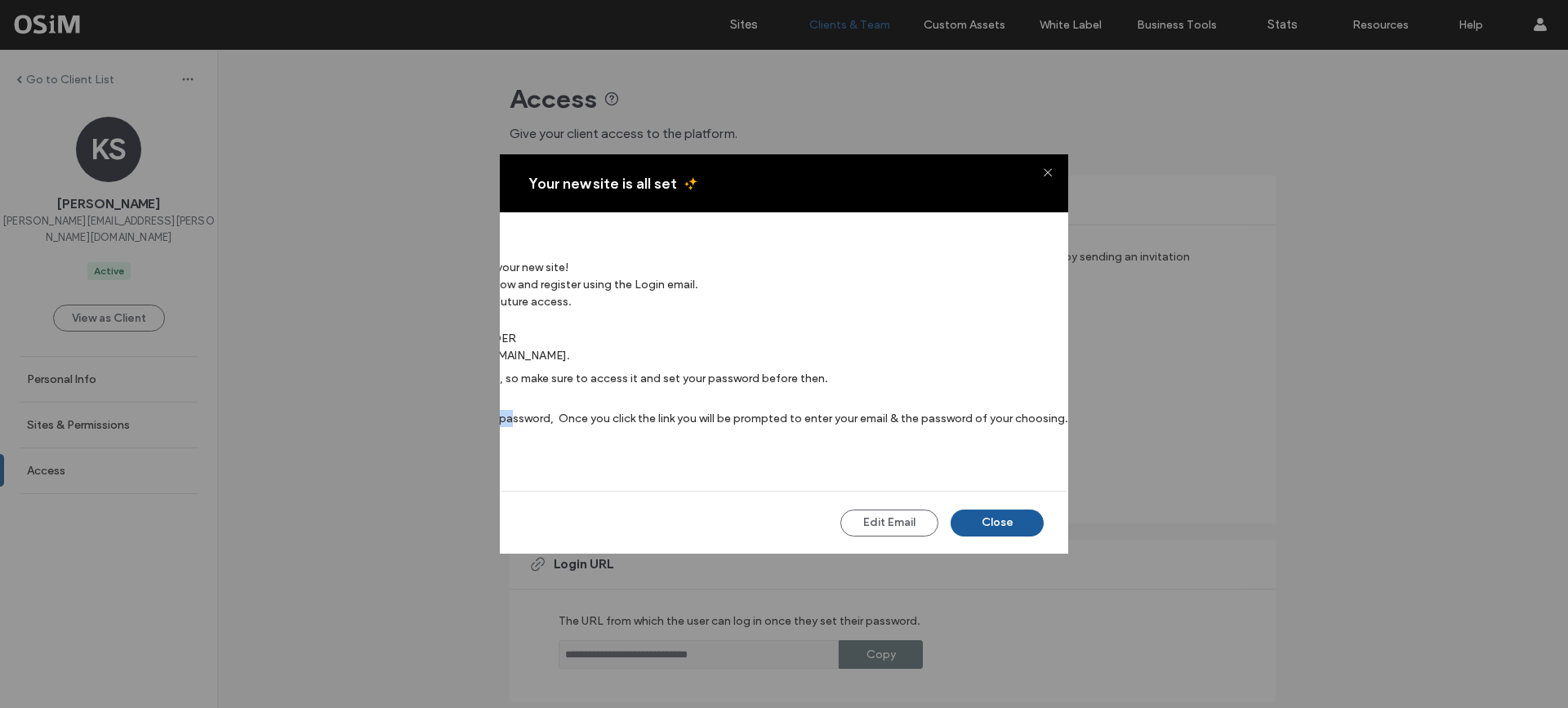
scroll to position [5, 0]
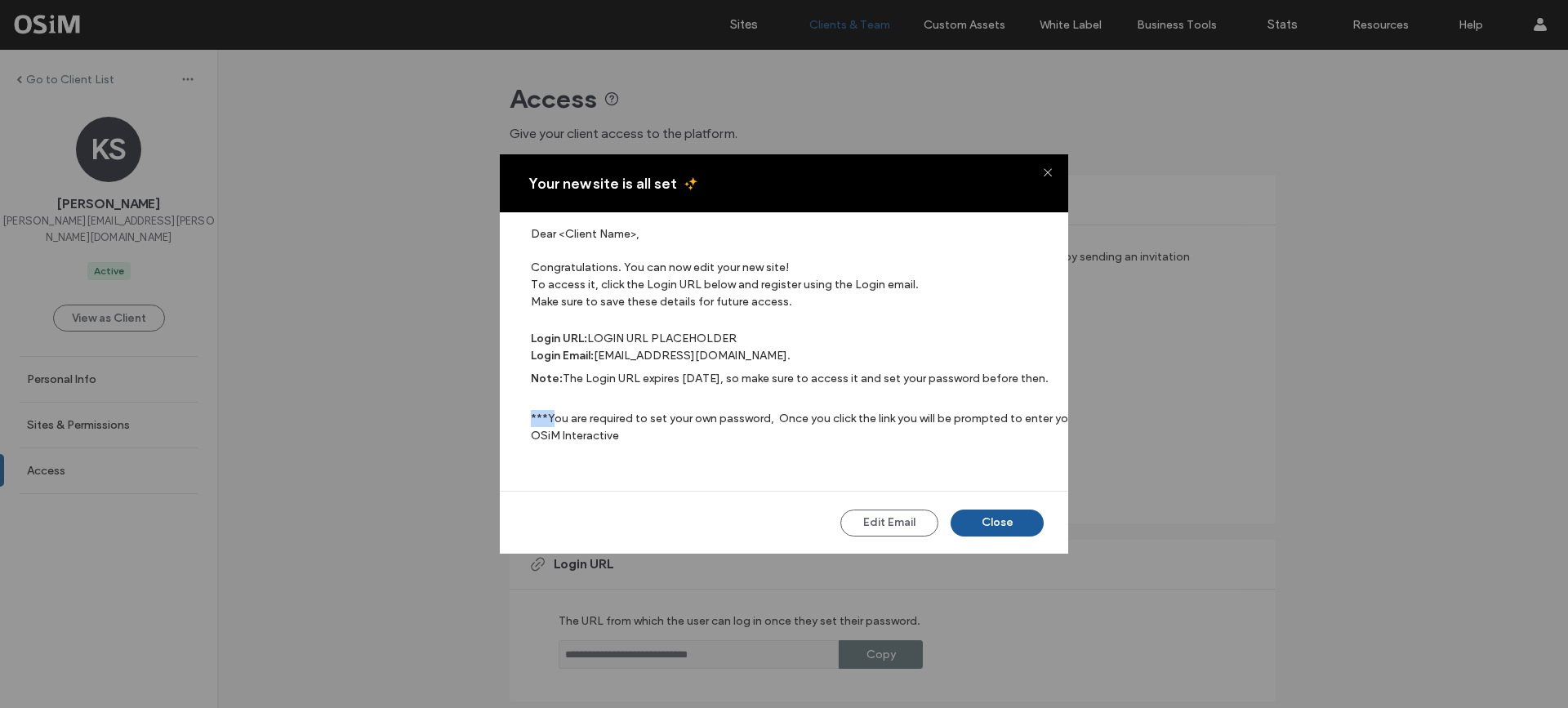
drag, startPoint x: 556, startPoint y: 428, endPoint x: 439, endPoint y: 427, distance: 117.0
click at [439, 427] on div "Your new site is all set Dear <Client Name>, Congratulations. You can now edit …" at bounding box center [784, 354] width 1568 height 708
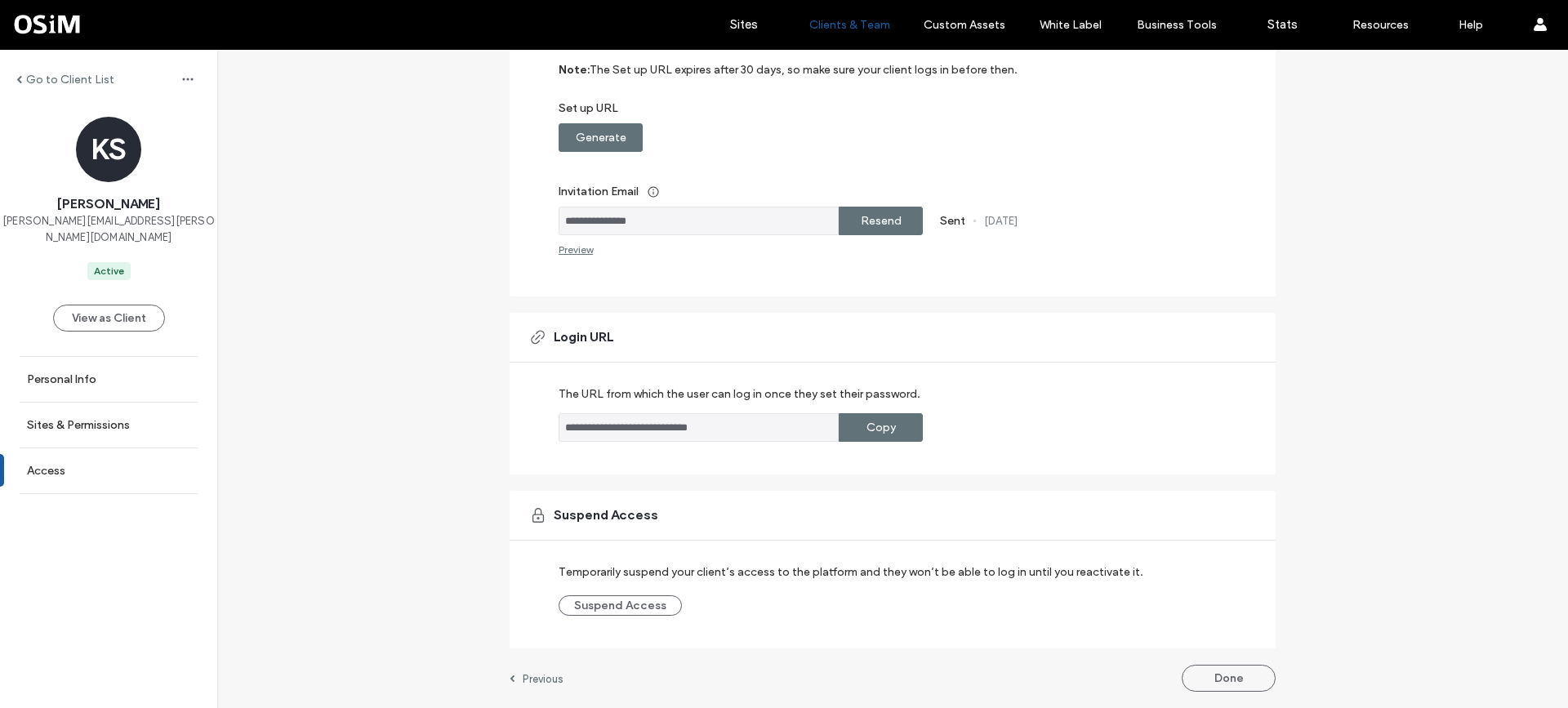
scroll to position [0, 0]
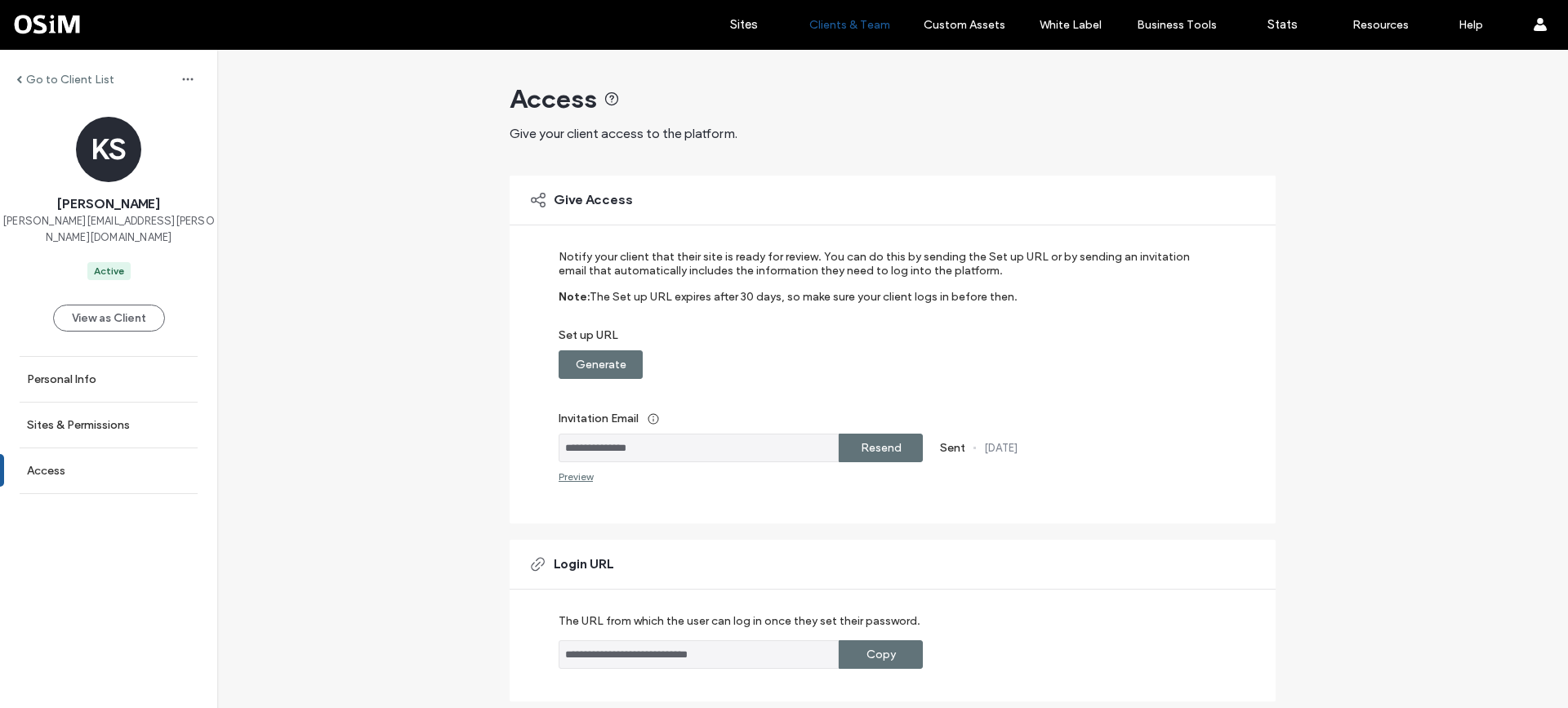
click at [570, 477] on div "Preview" at bounding box center [576, 477] width 34 height 12
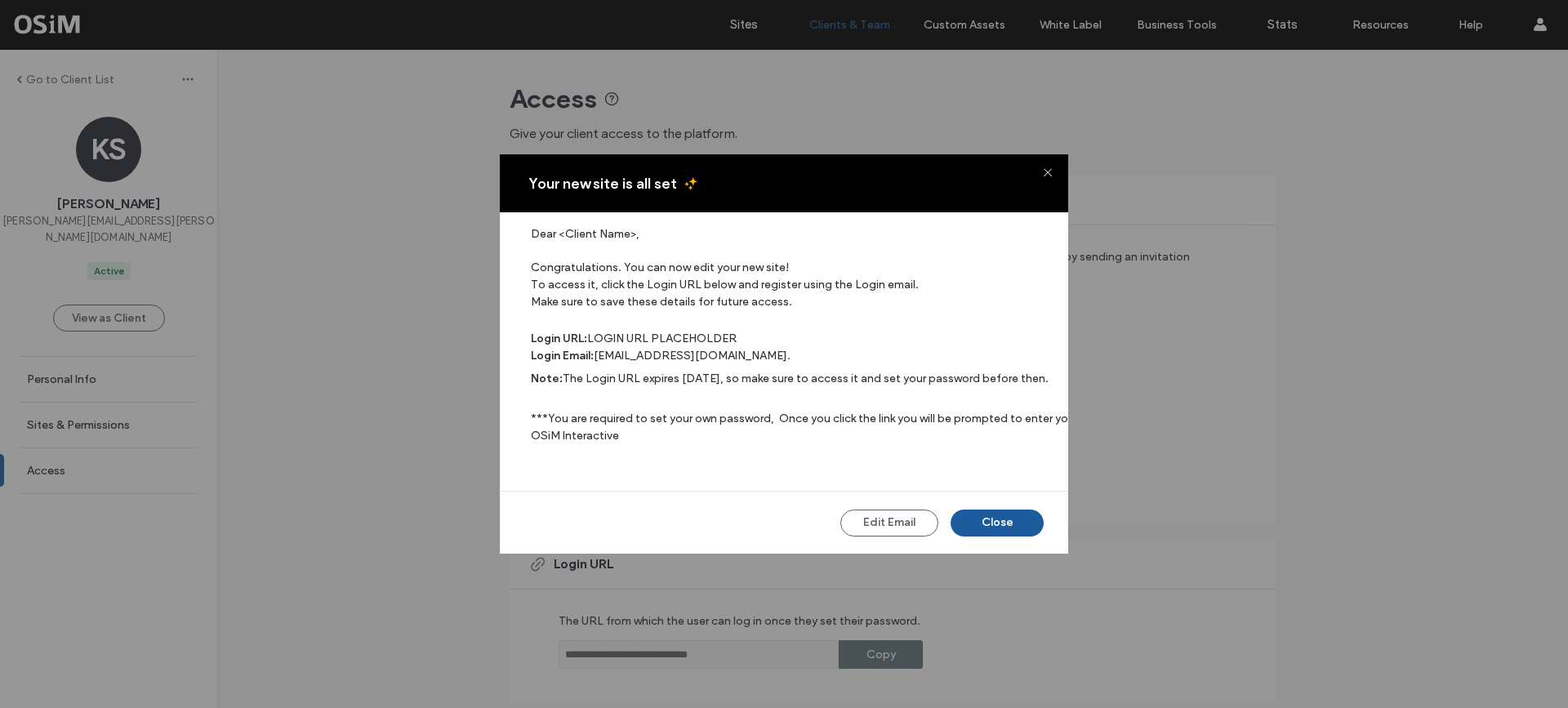
scroll to position [5, 0]
click at [1049, 169] on icon at bounding box center [1046, 171] width 10 height 10
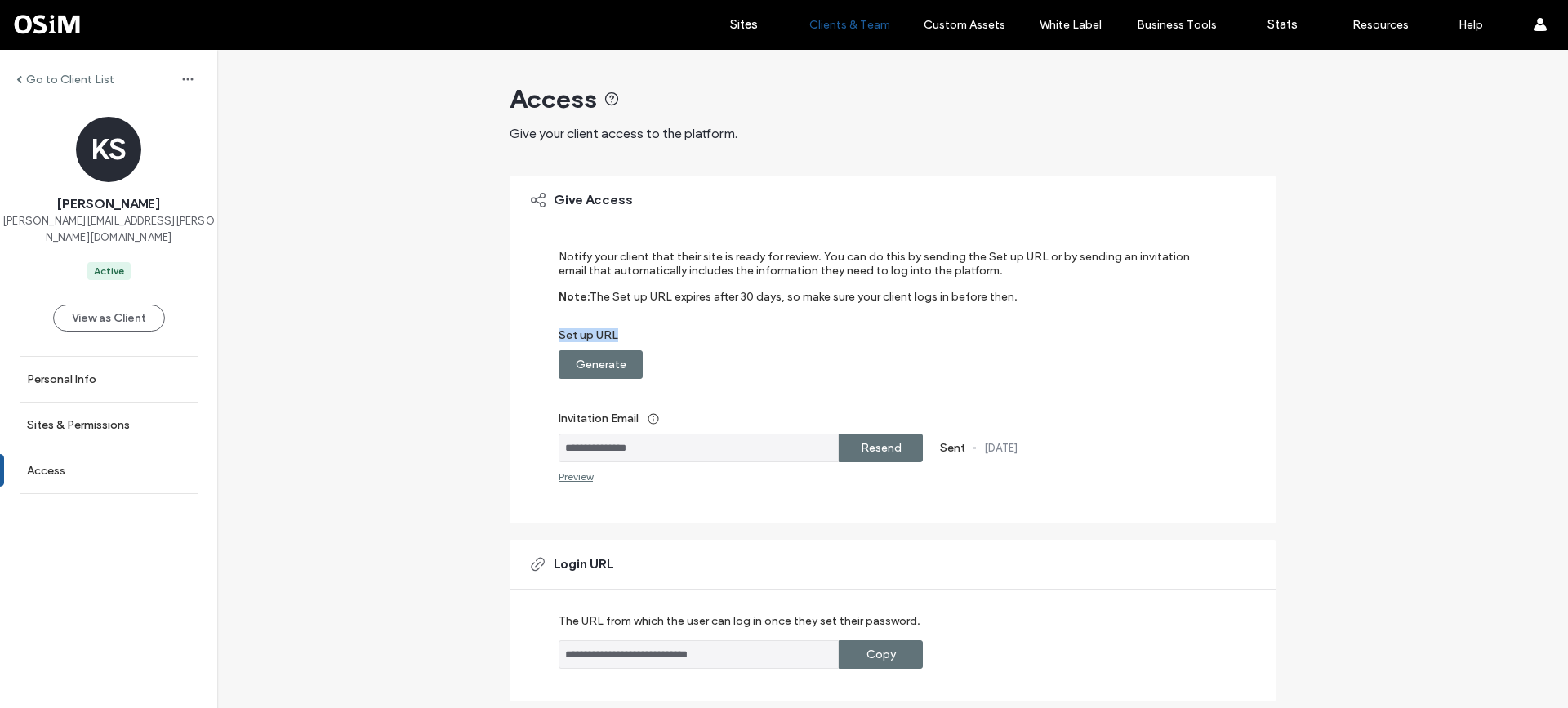
drag, startPoint x: 621, startPoint y: 334, endPoint x: 552, endPoint y: 333, distance: 69.0
click at [552, 333] on div "**********" at bounding box center [892, 350] width 766 height 348
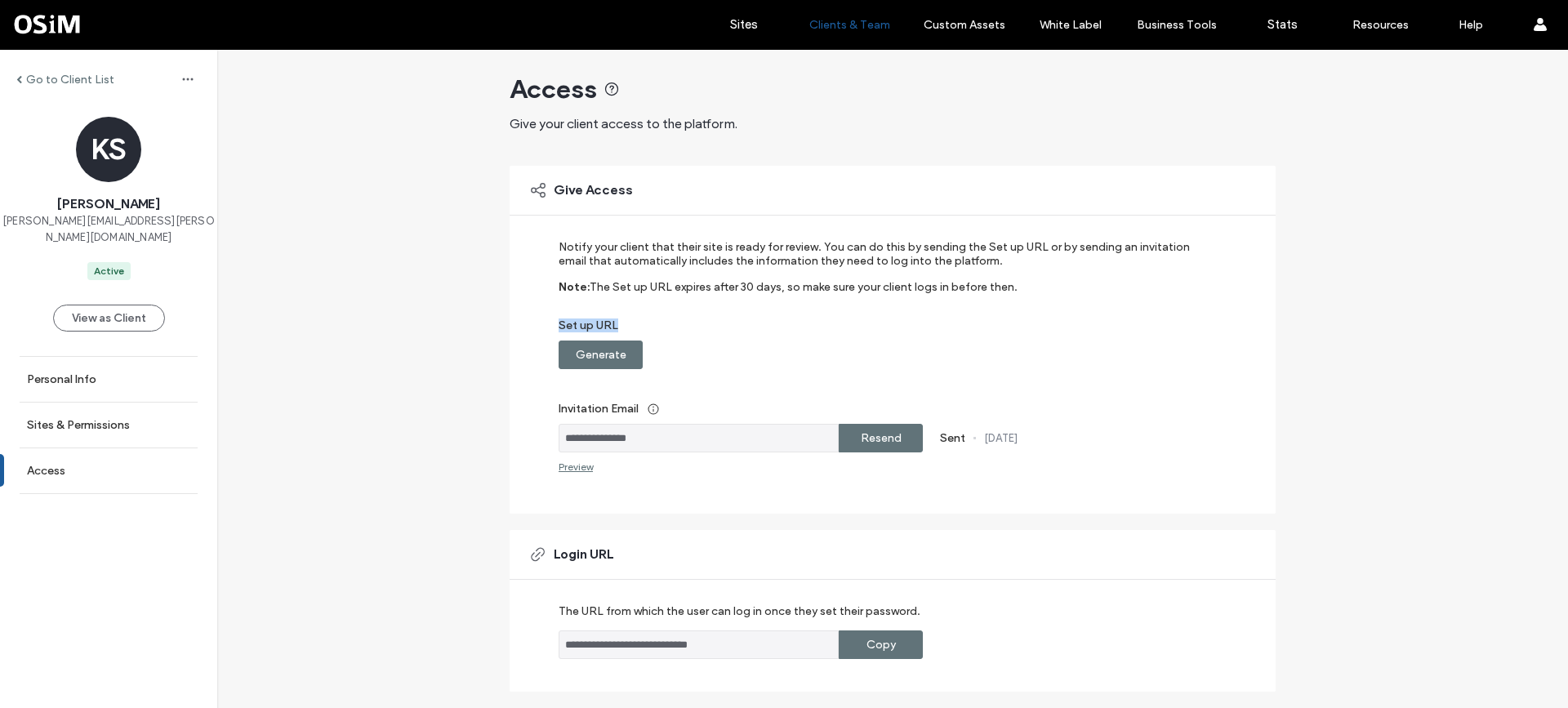
scroll to position [0, 0]
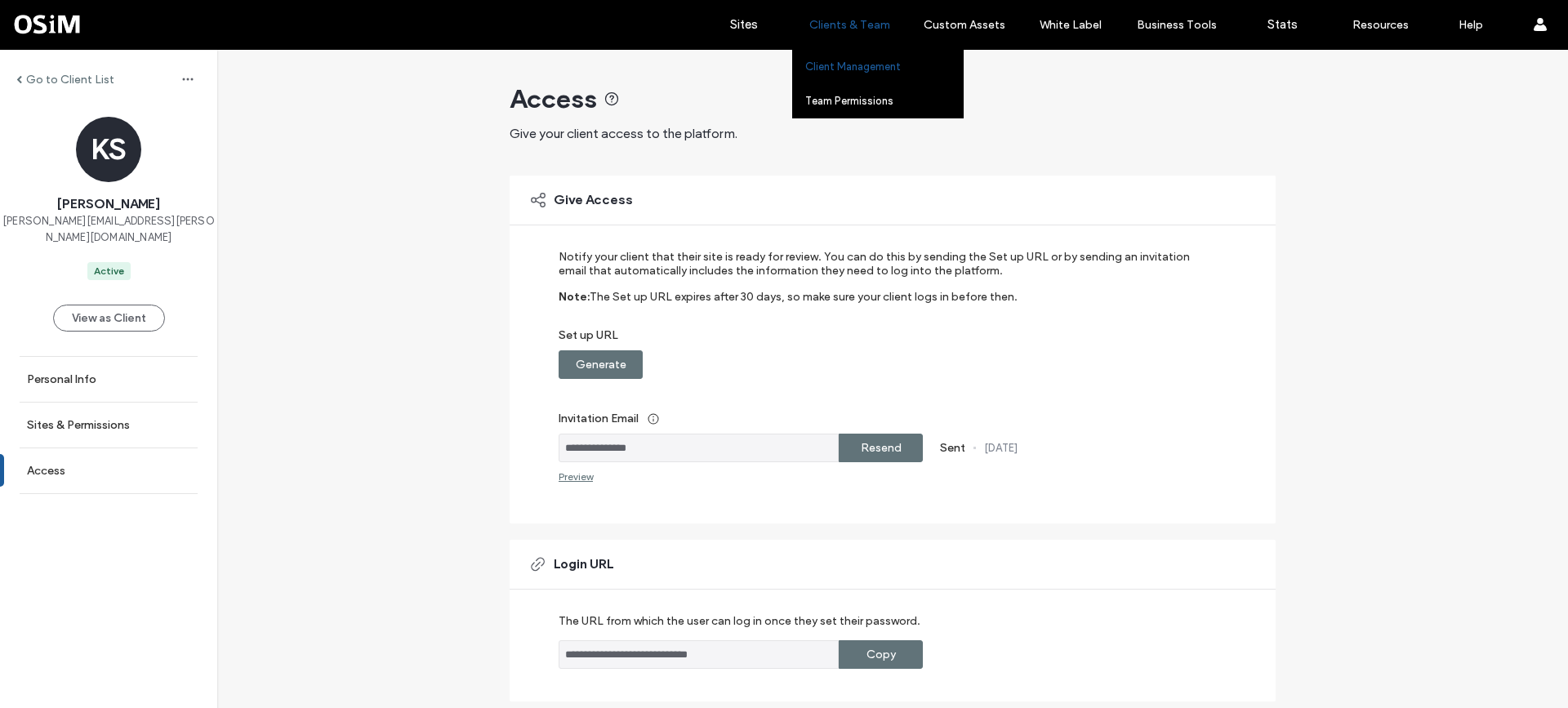
click at [860, 18] on label "Clients & Team" at bounding box center [849, 25] width 80 height 14
click at [857, 75] on link "Client Management" at bounding box center [883, 66] width 157 height 34
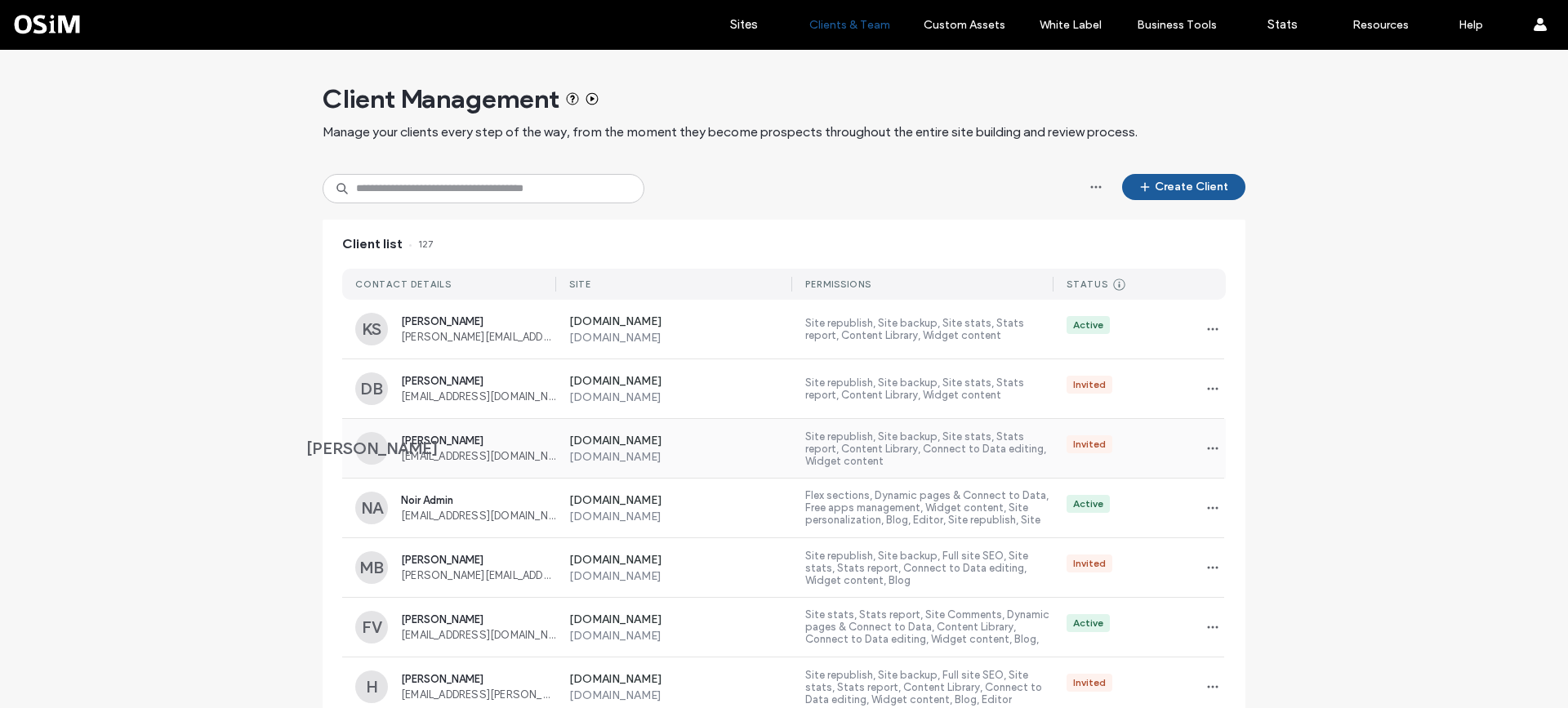
click at [442, 442] on span "[PERSON_NAME]" at bounding box center [478, 441] width 155 height 12
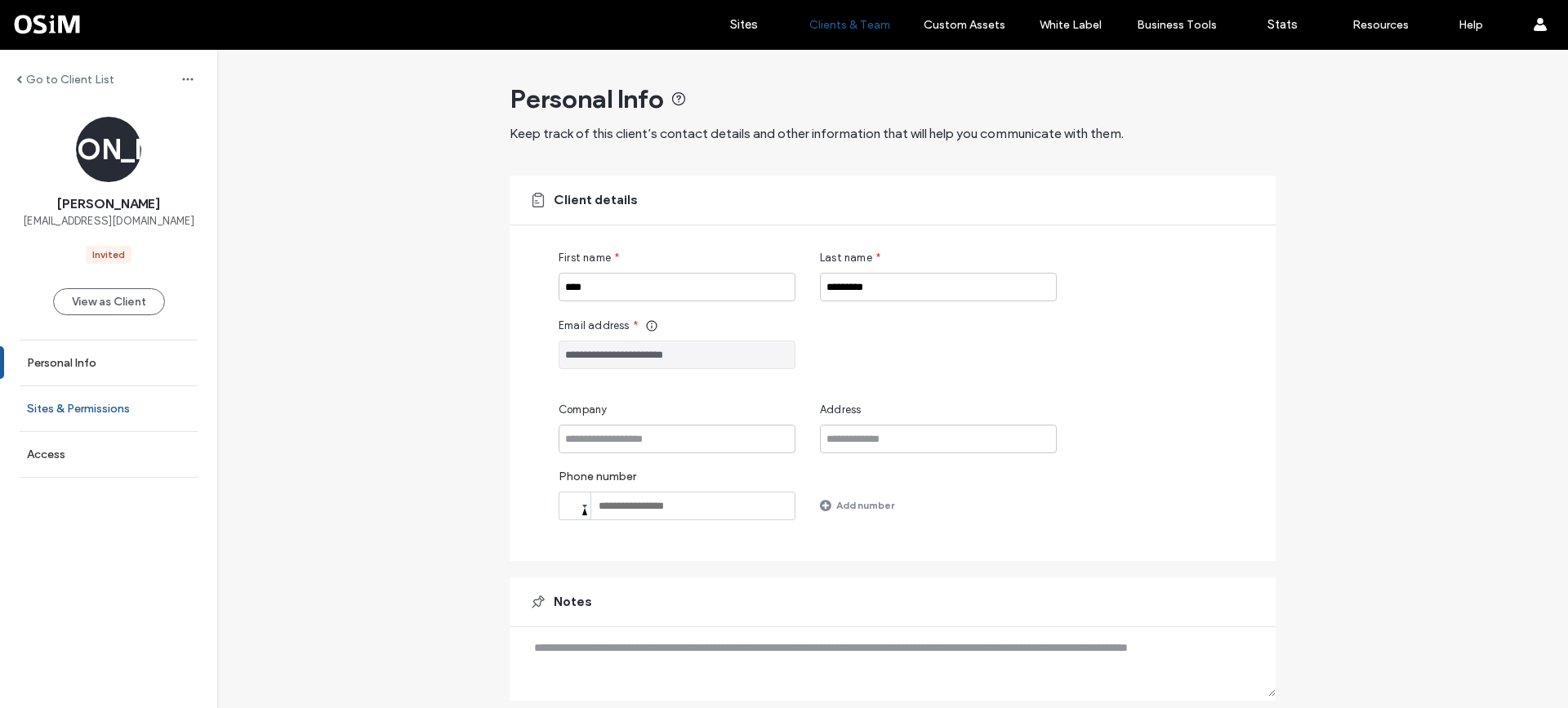
click at [78, 413] on label "Sites & Permissions" at bounding box center [78, 409] width 103 height 14
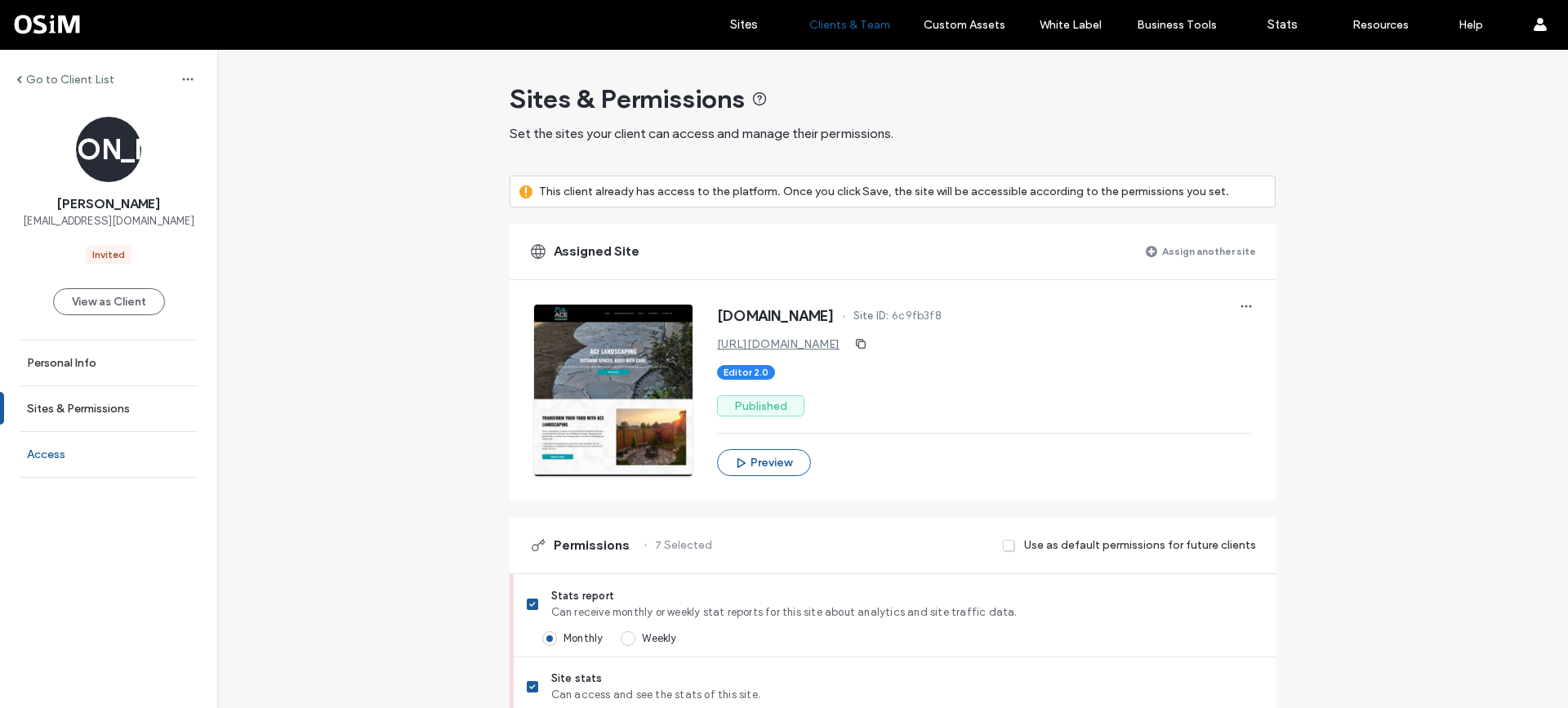
click at [70, 464] on link "Access" at bounding box center [109, 454] width 218 height 45
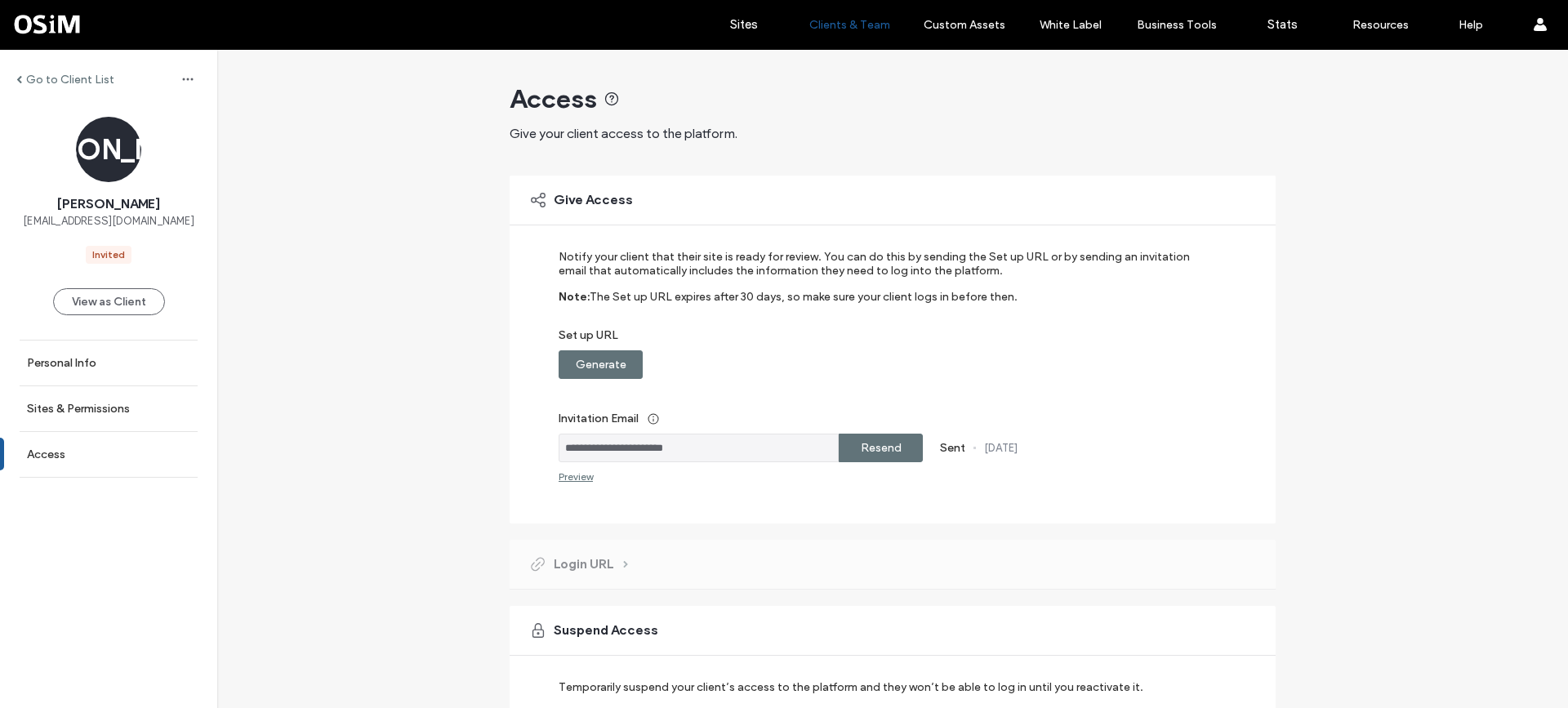
scroll to position [81, 0]
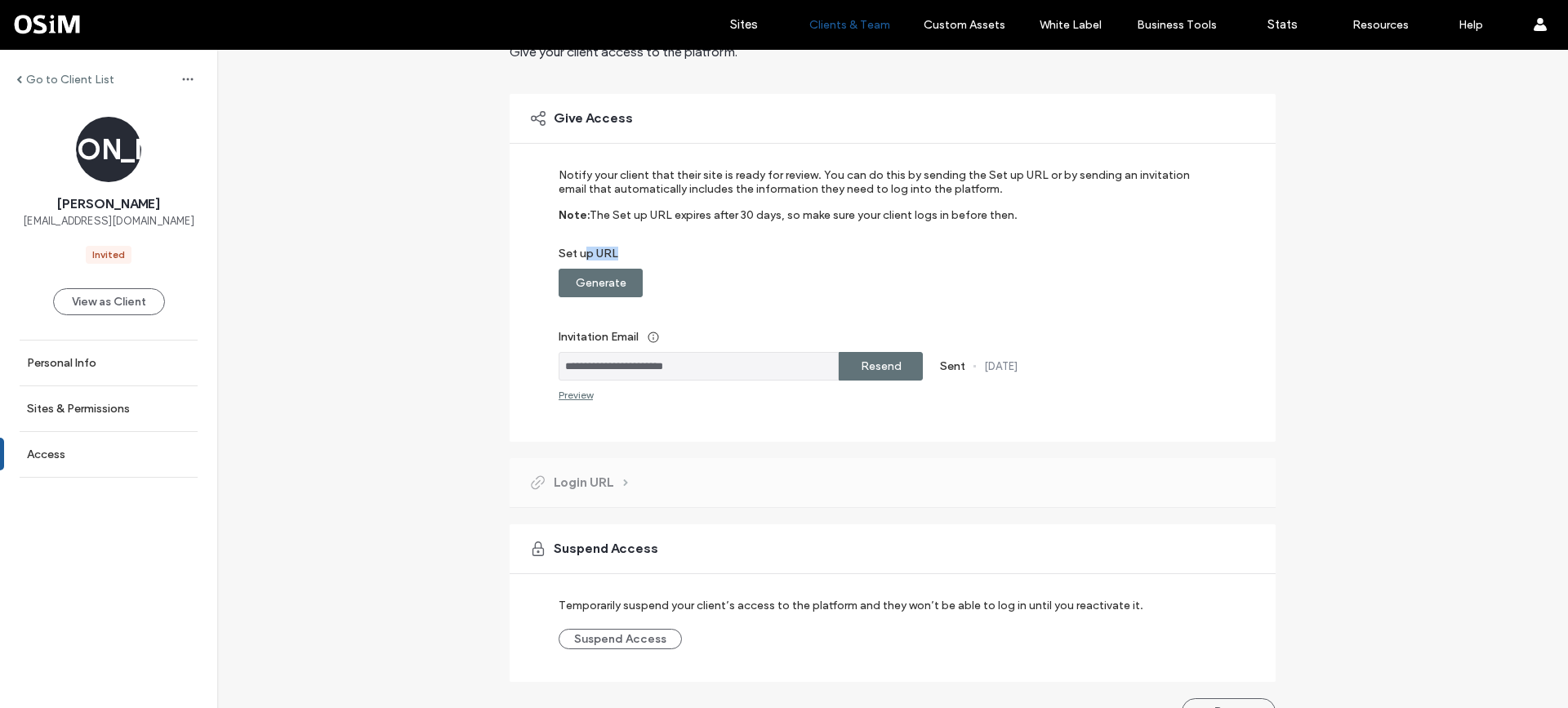
drag, startPoint x: 579, startPoint y: 252, endPoint x: 627, endPoint y: 251, distance: 48.0
click at [627, 251] on label "Set up URL" at bounding box center [882, 258] width 646 height 22
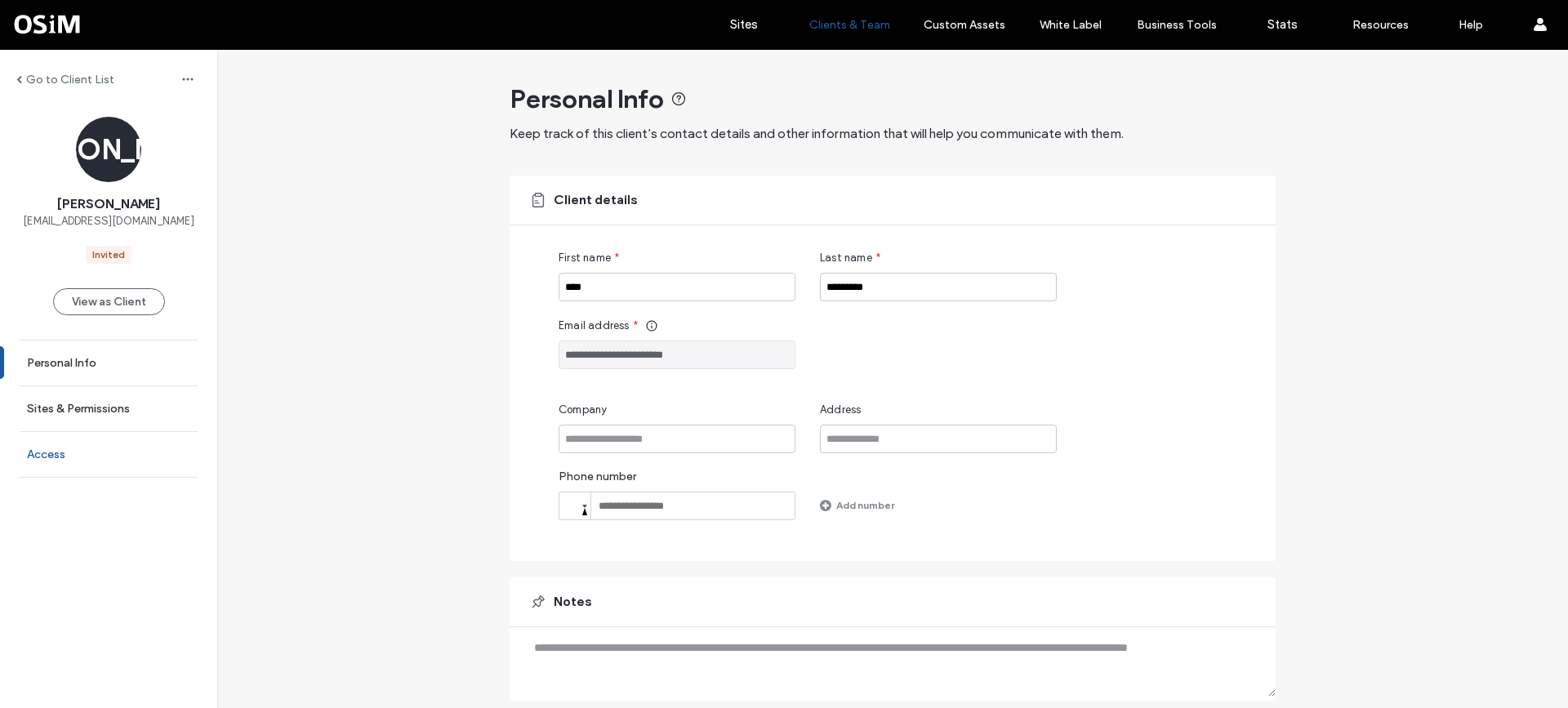
click at [57, 455] on label "Access" at bounding box center [45, 455] width 38 height 14
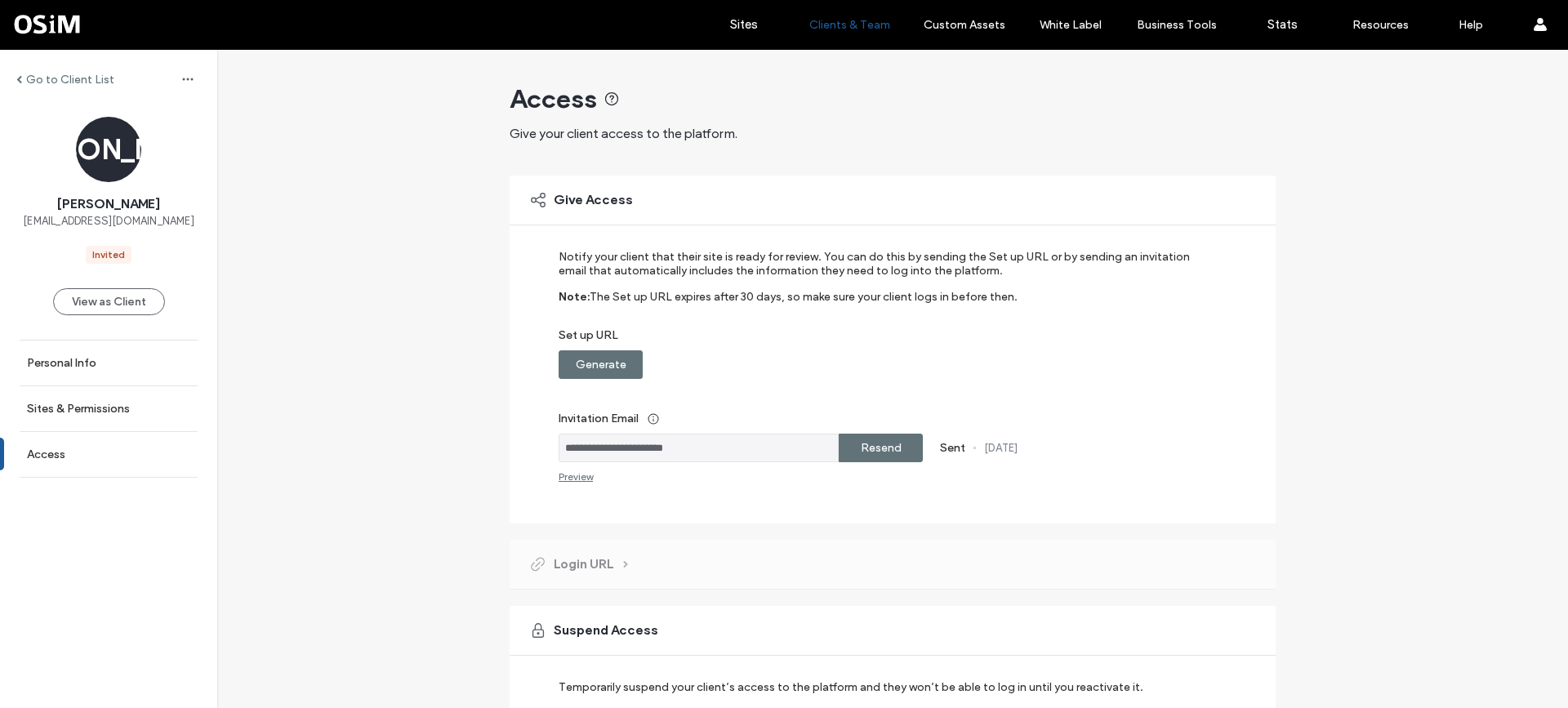
click at [597, 360] on label "Generate" at bounding box center [600, 365] width 50 height 30
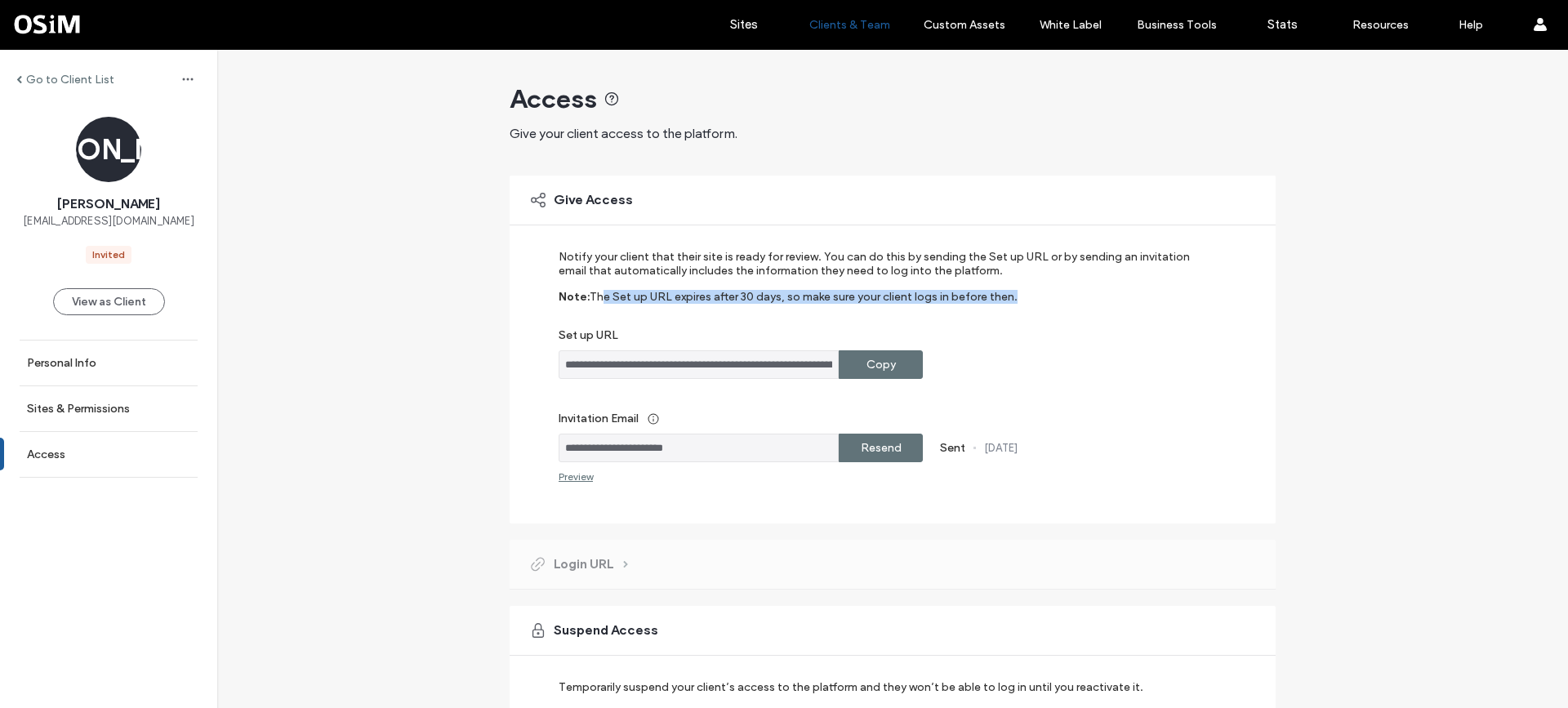
drag, startPoint x: 600, startPoint y: 296, endPoint x: 1068, endPoint y: 300, distance: 468.0
click at [1068, 300] on div "Note: The Set up URL expires after 30 days, so make sure your client logs in be…" at bounding box center [882, 309] width 646 height 38
drag, startPoint x: 1036, startPoint y: 295, endPoint x: 708, endPoint y: 295, distance: 328.0
click at [708, 295] on div "Note: The Set up URL expires after 30 days, so make sure your client logs in be…" at bounding box center [882, 309] width 646 height 38
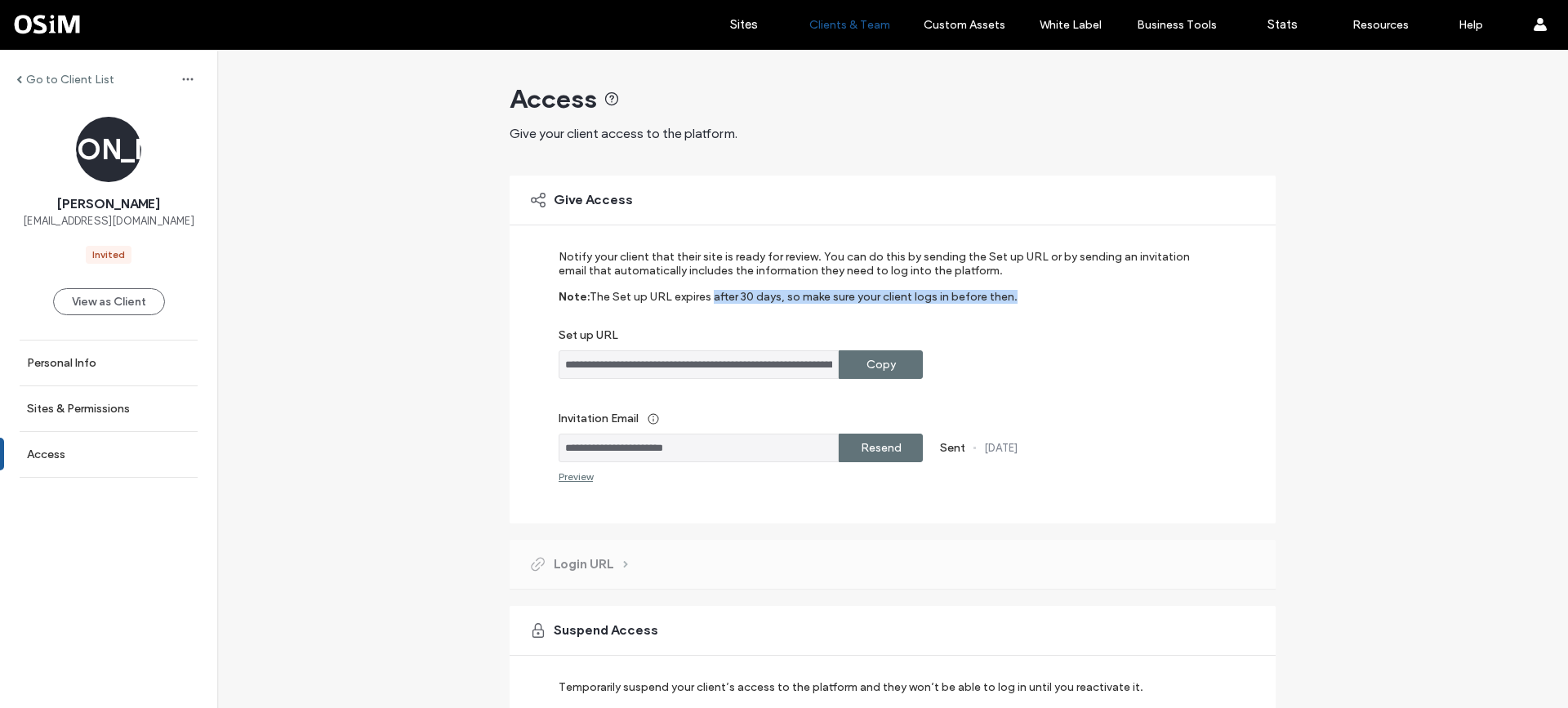
click at [1040, 300] on div "Note: The Set up URL expires after 30 days, so make sure your client logs in be…" at bounding box center [882, 309] width 646 height 38
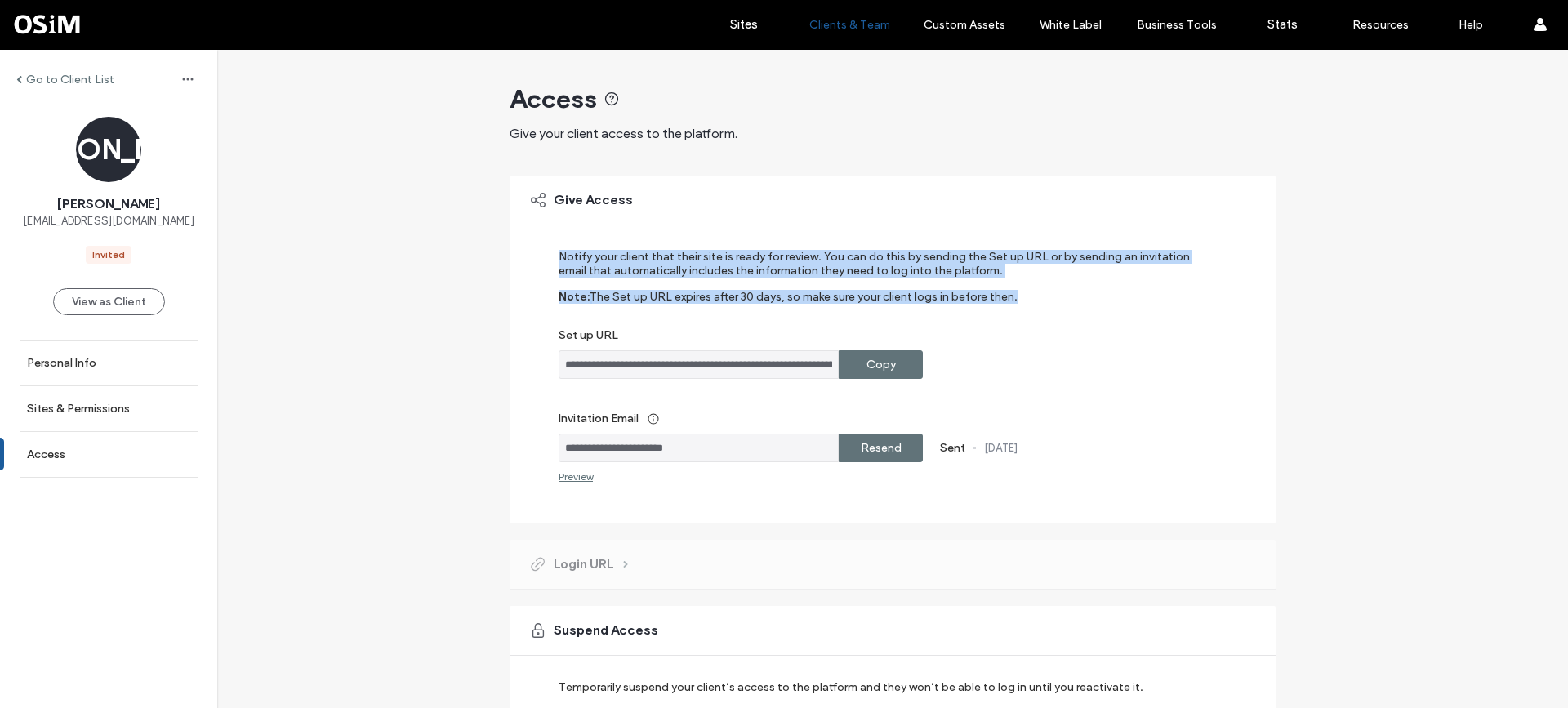
drag, startPoint x: 1040, startPoint y: 300, endPoint x: 539, endPoint y: 250, distance: 503.5
click at [539, 250] on div "**********" at bounding box center [892, 350] width 766 height 348
click at [825, 261] on label "Notify your client that their site is ready for review. You can do this by send…" at bounding box center [882, 270] width 646 height 40
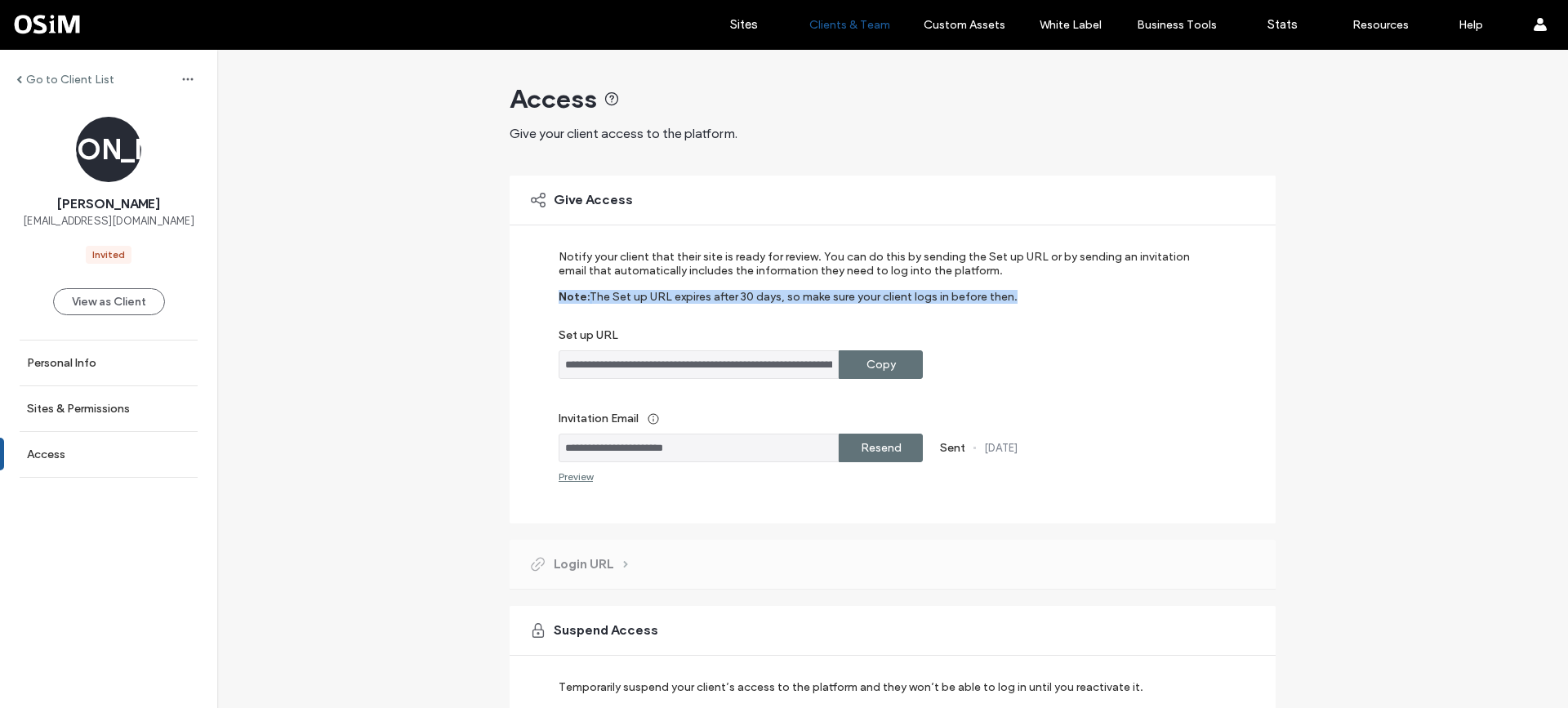
drag, startPoint x: 1006, startPoint y: 306, endPoint x: 552, endPoint y: 306, distance: 454.0
click at [552, 306] on div "**********" at bounding box center [892, 350] width 766 height 348
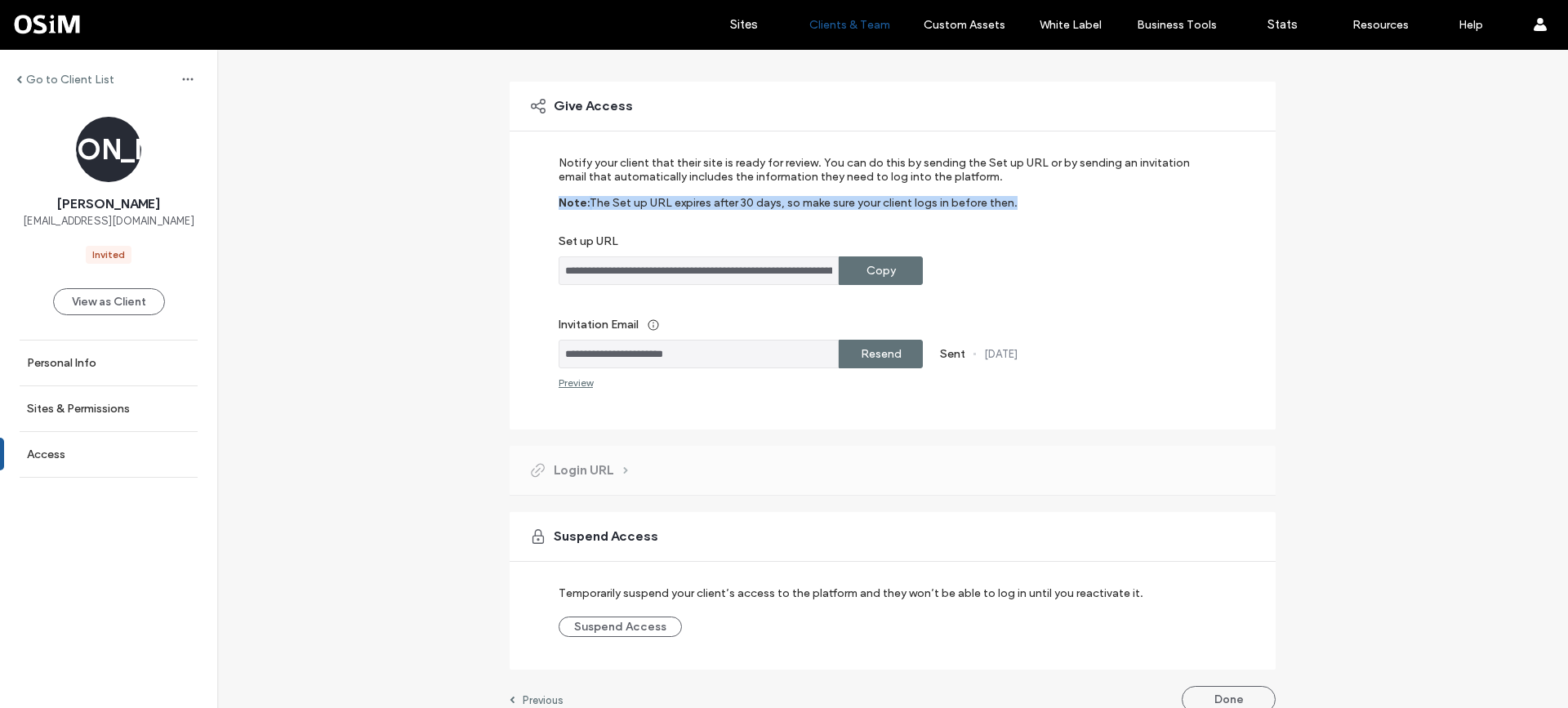
scroll to position [115, 0]
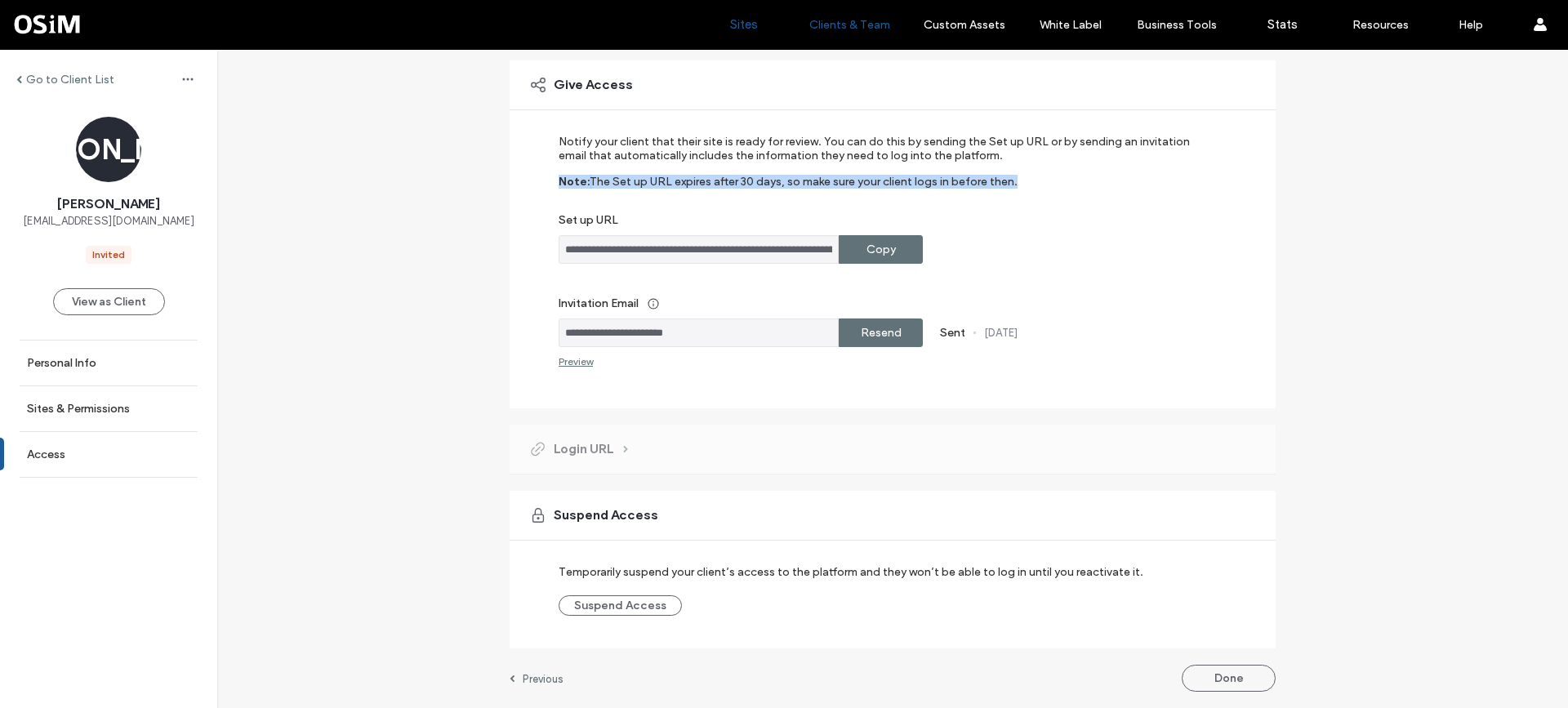
click at [749, 34] on link "Sites" at bounding box center [744, 24] width 97 height 49
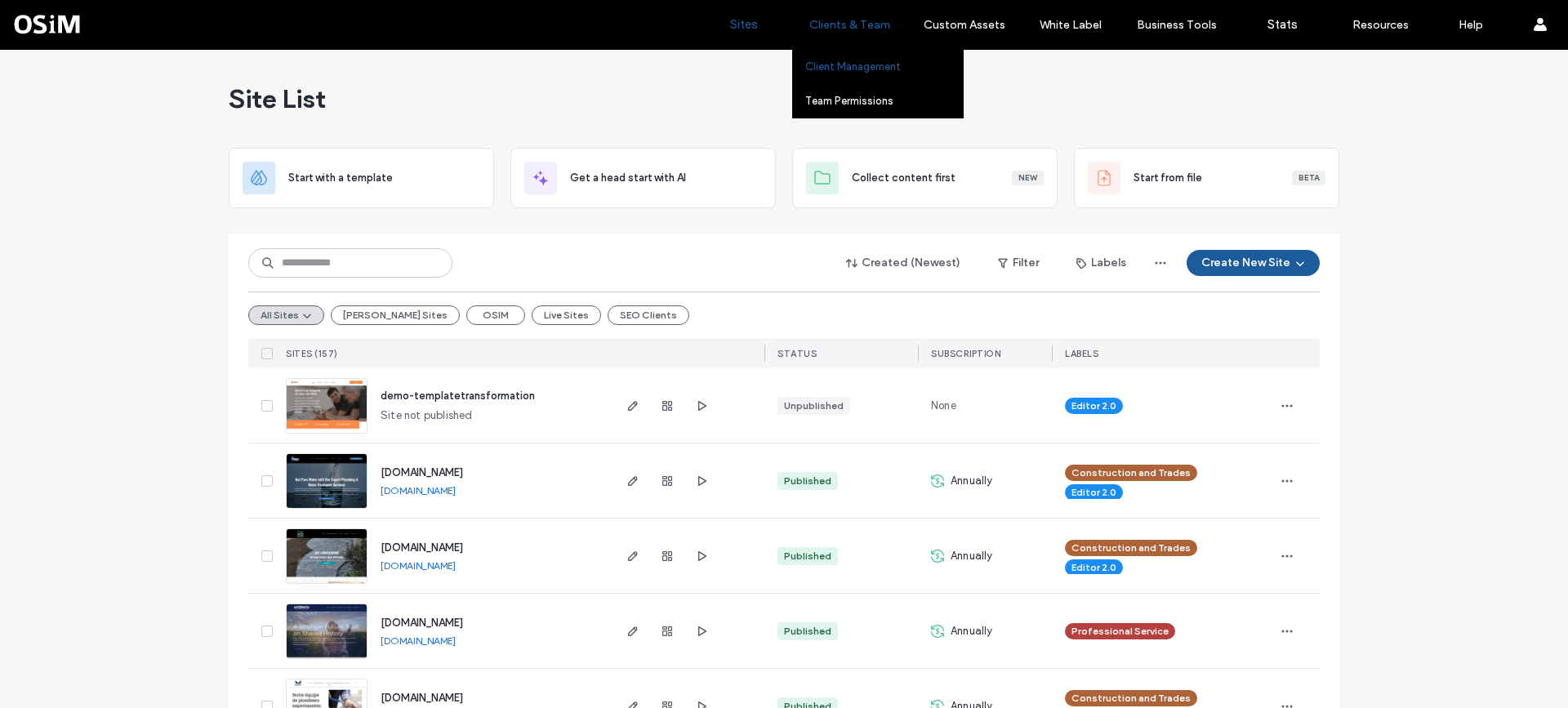
click at [834, 58] on link "Client Management" at bounding box center [883, 66] width 157 height 34
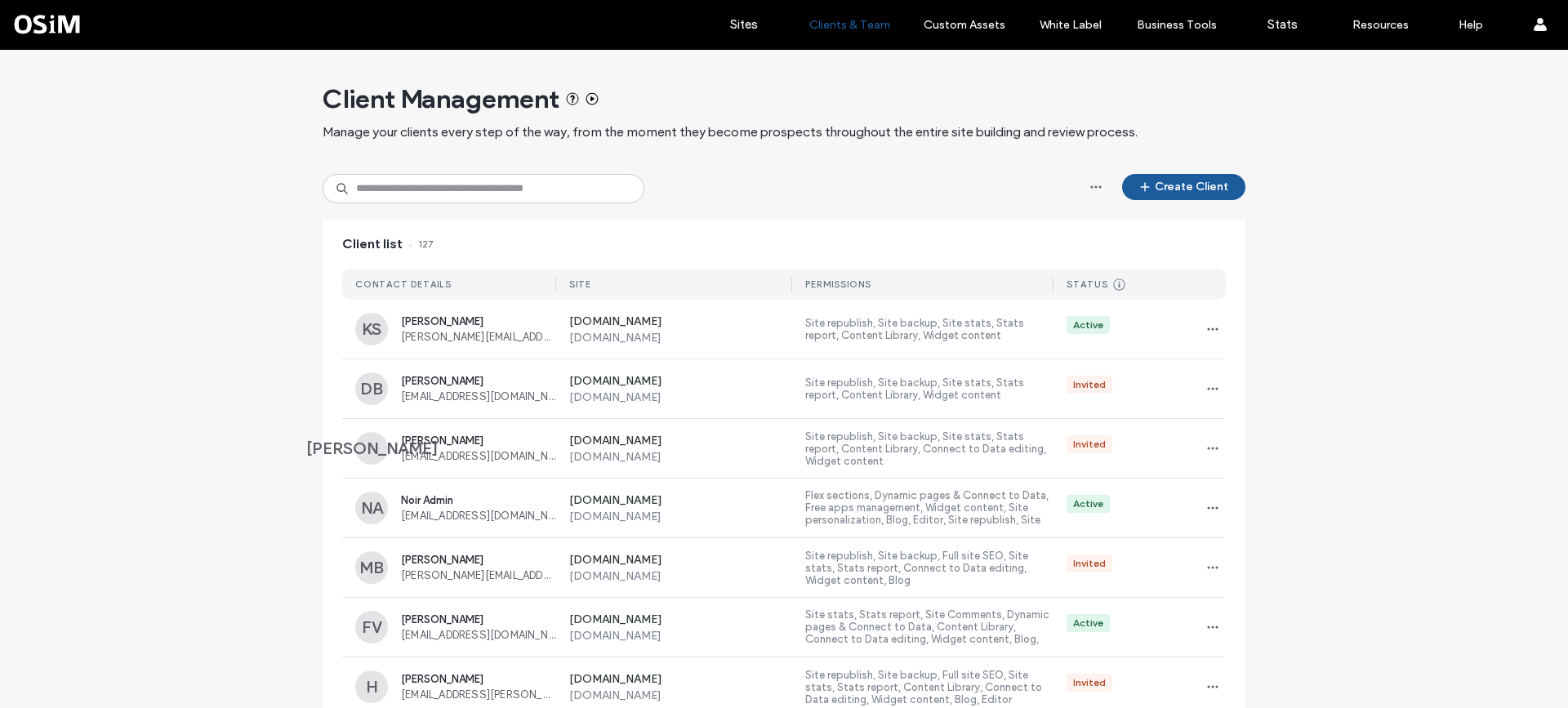
click at [734, 19] on label "Sites" at bounding box center [743, 24] width 27 height 15
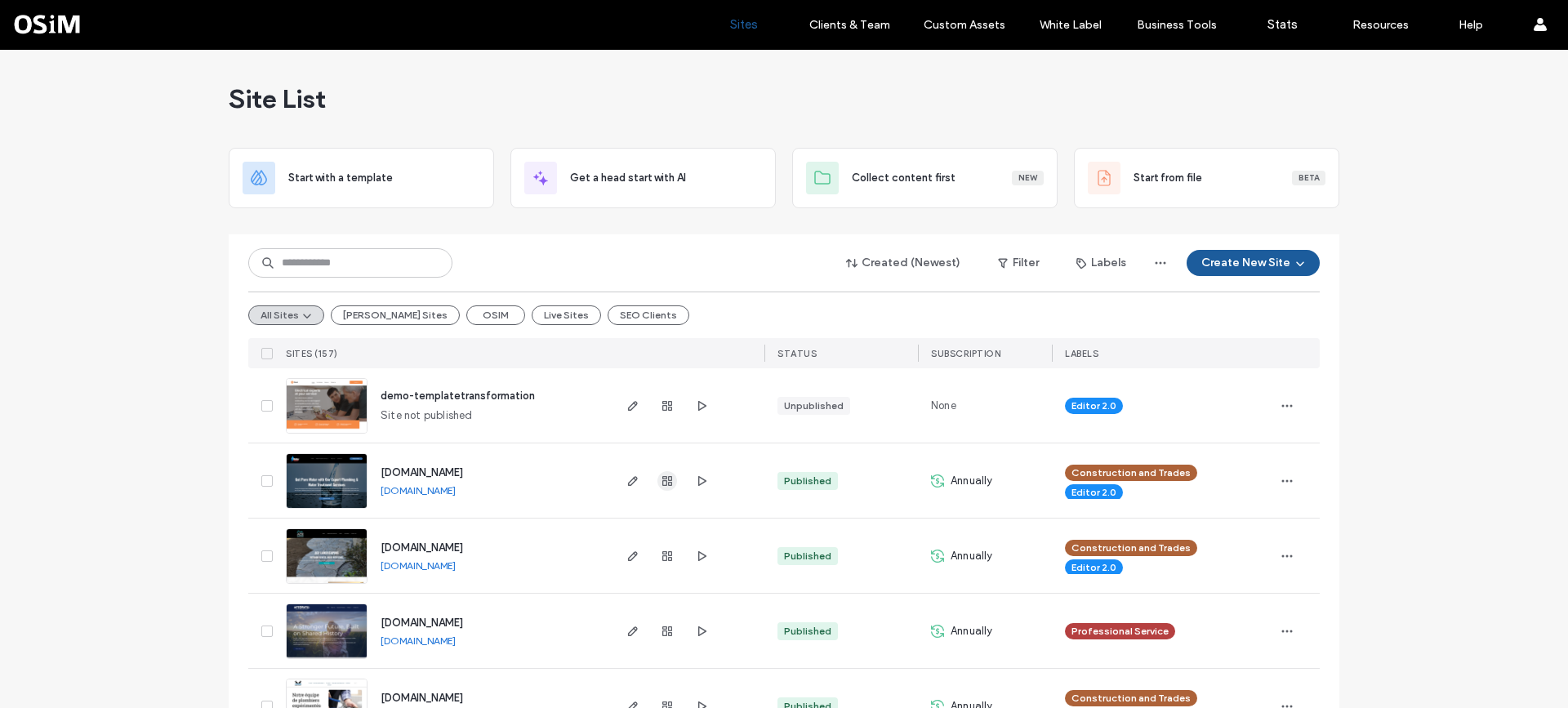
scroll to position [81, 0]
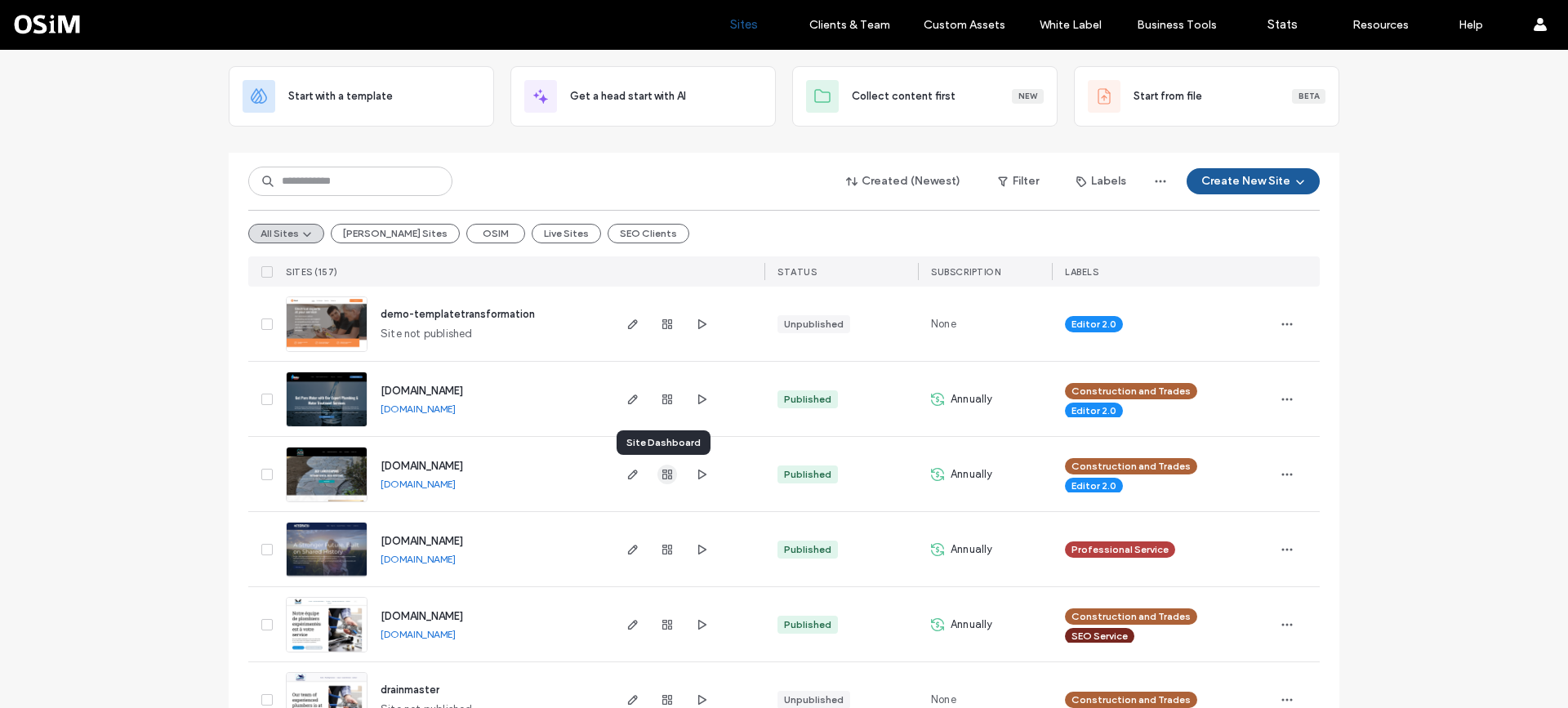
click at [665, 471] on icon "button" at bounding box center [667, 474] width 13 height 13
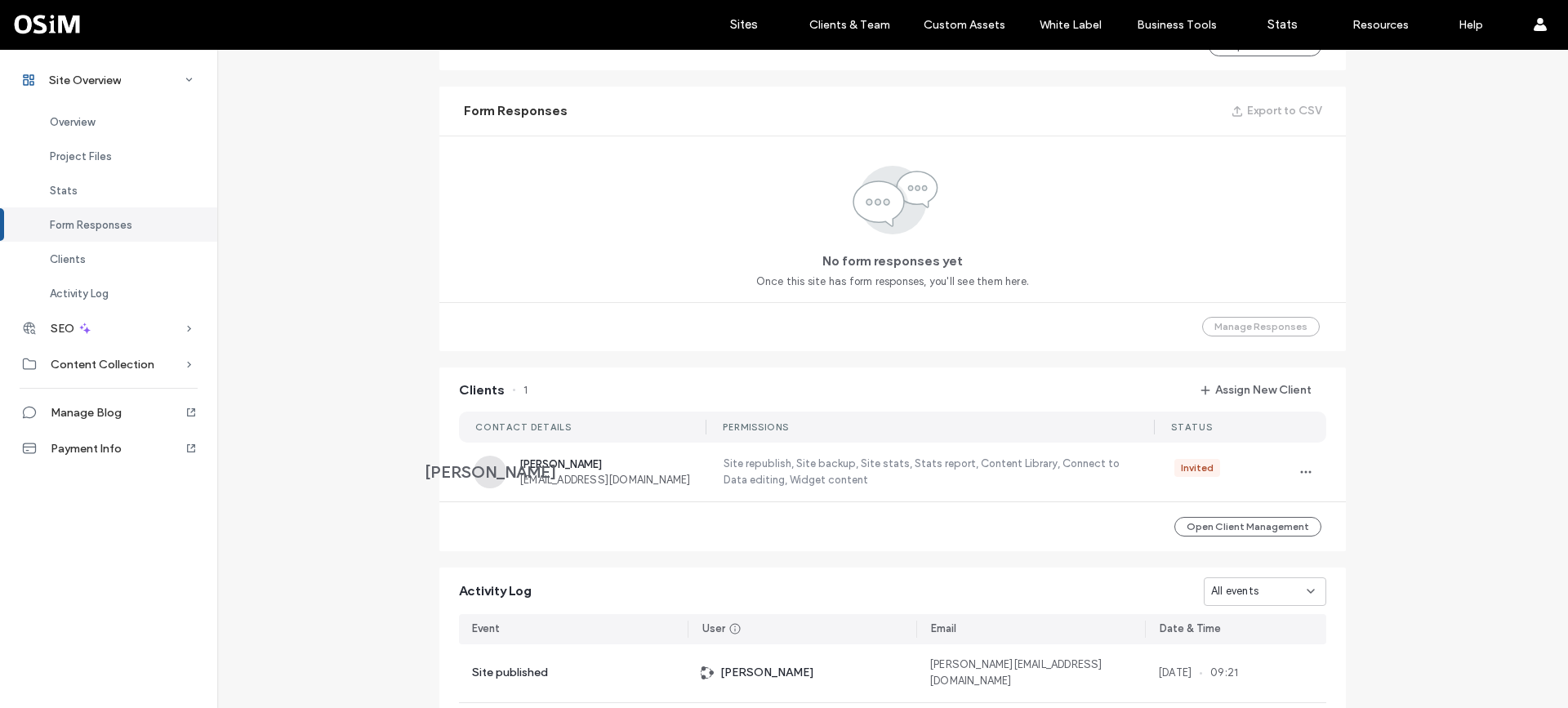
scroll to position [1304, 0]
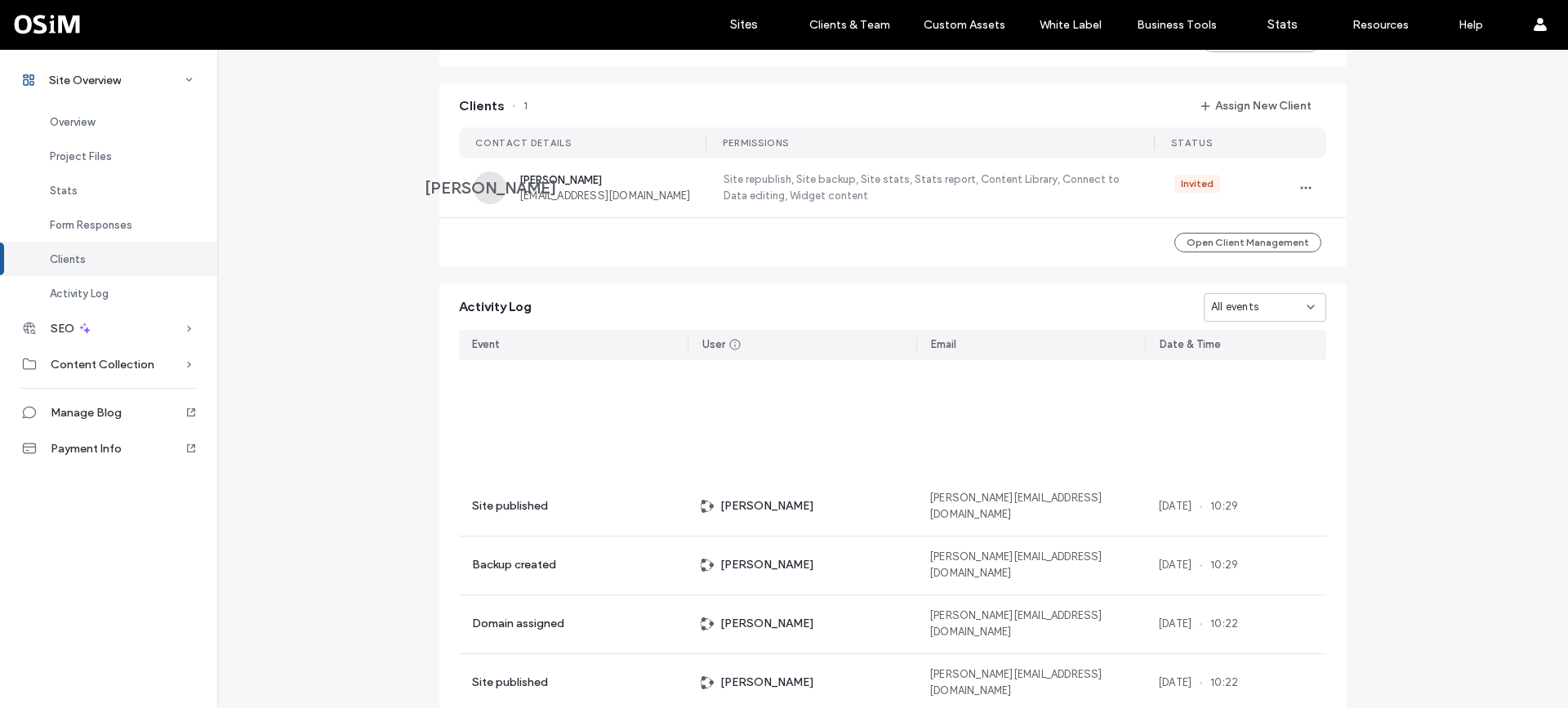
scroll to position [325, 0]
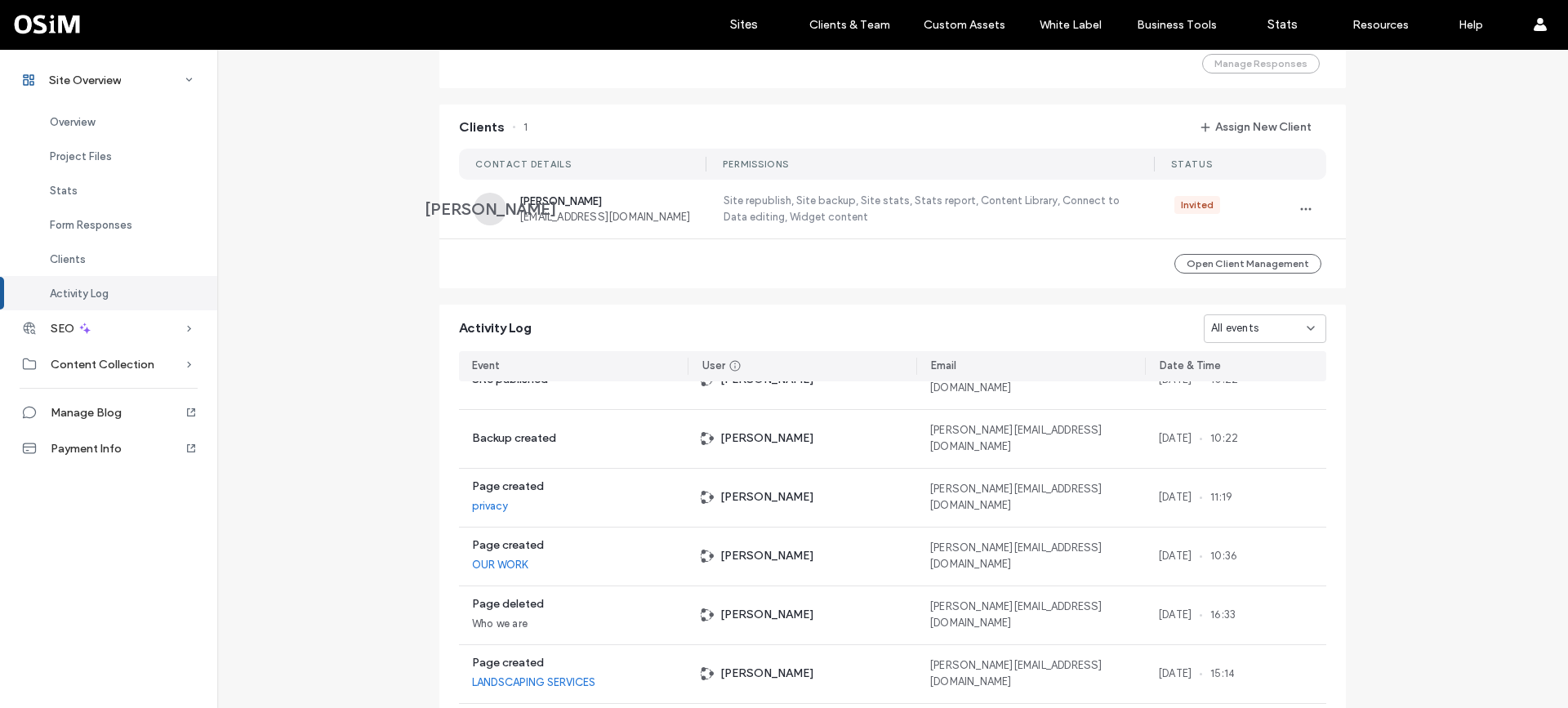
scroll to position [1142, 0]
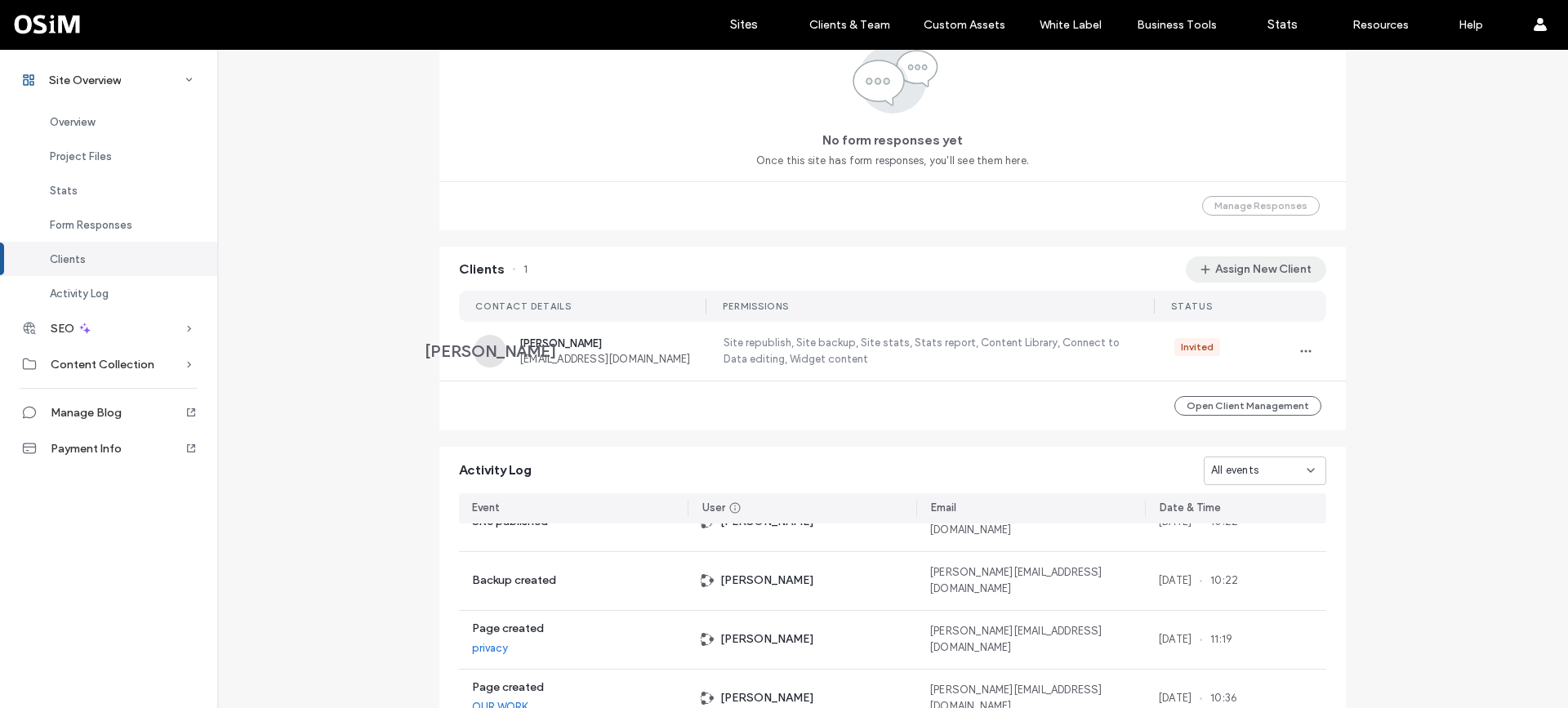
scroll to position [733, 0]
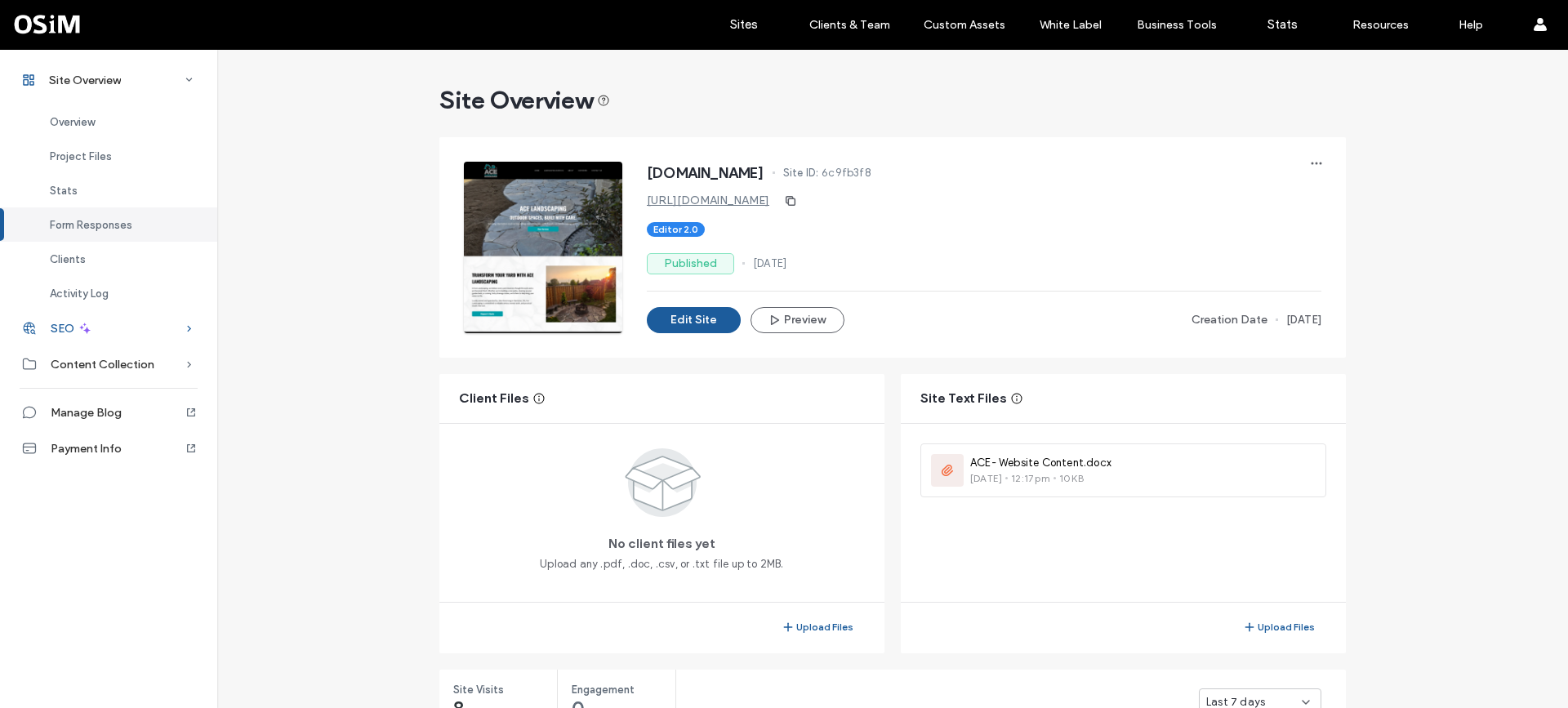
click at [58, 326] on span "SEO" at bounding box center [62, 329] width 24 height 14
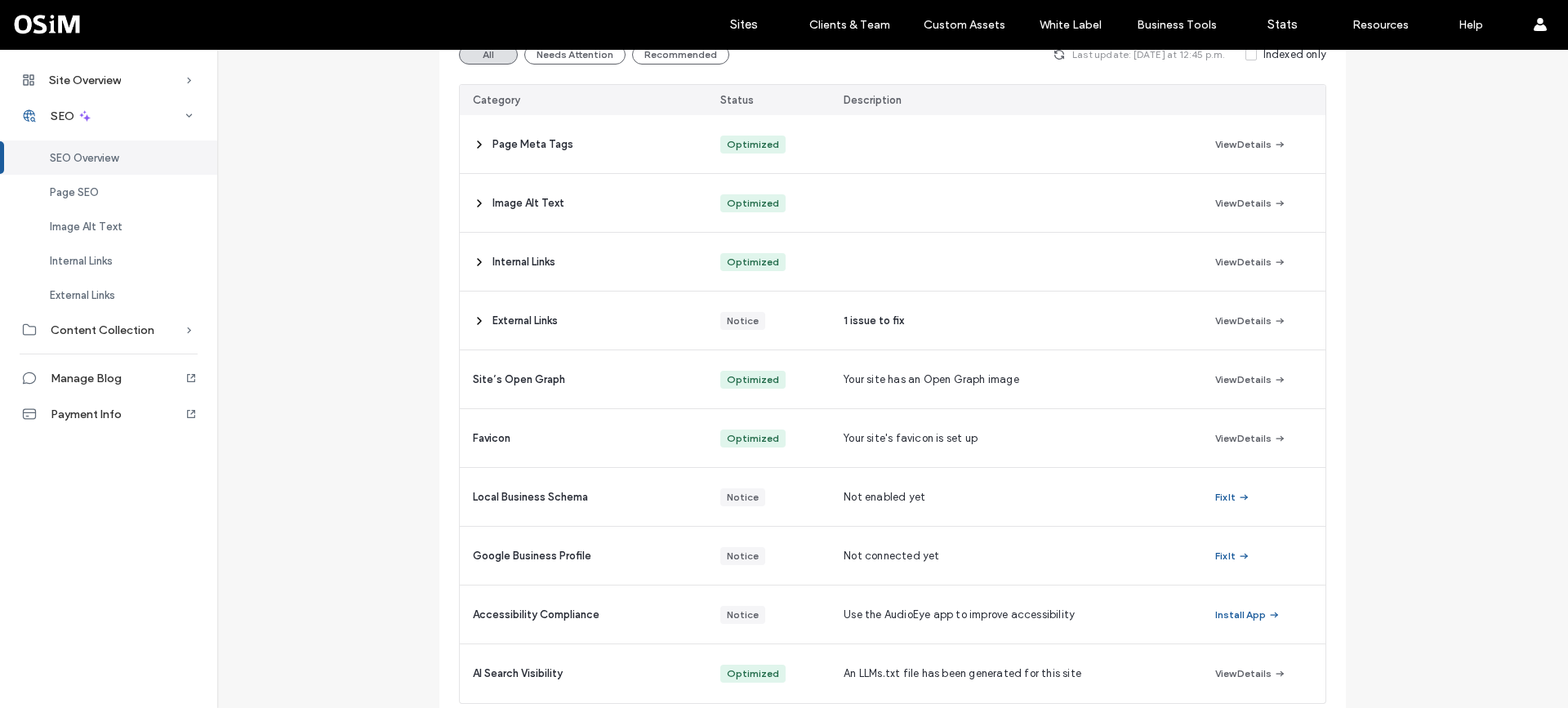
scroll to position [260, 0]
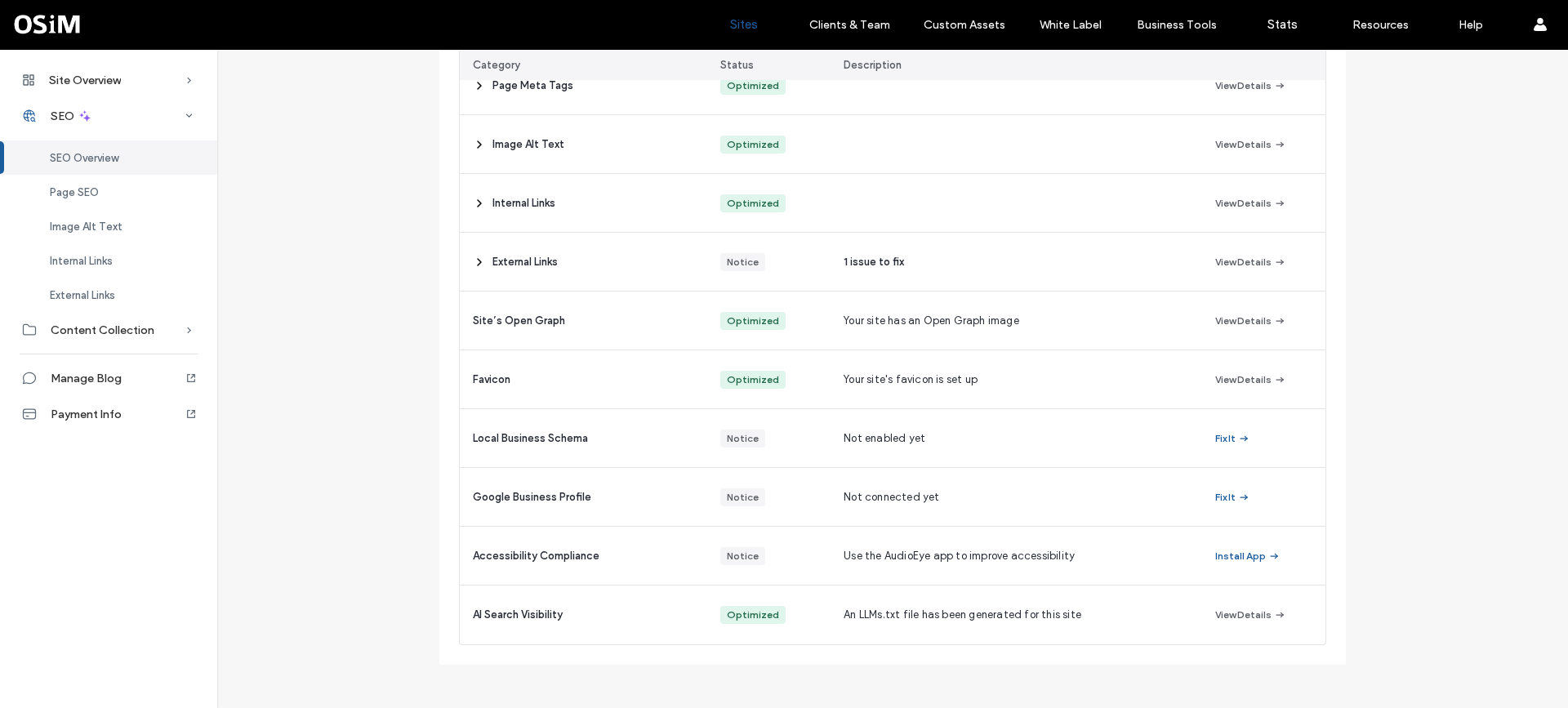
click at [741, 13] on link "Sites" at bounding box center [744, 24] width 97 height 49
